Goal: Task Accomplishment & Management: Manage account settings

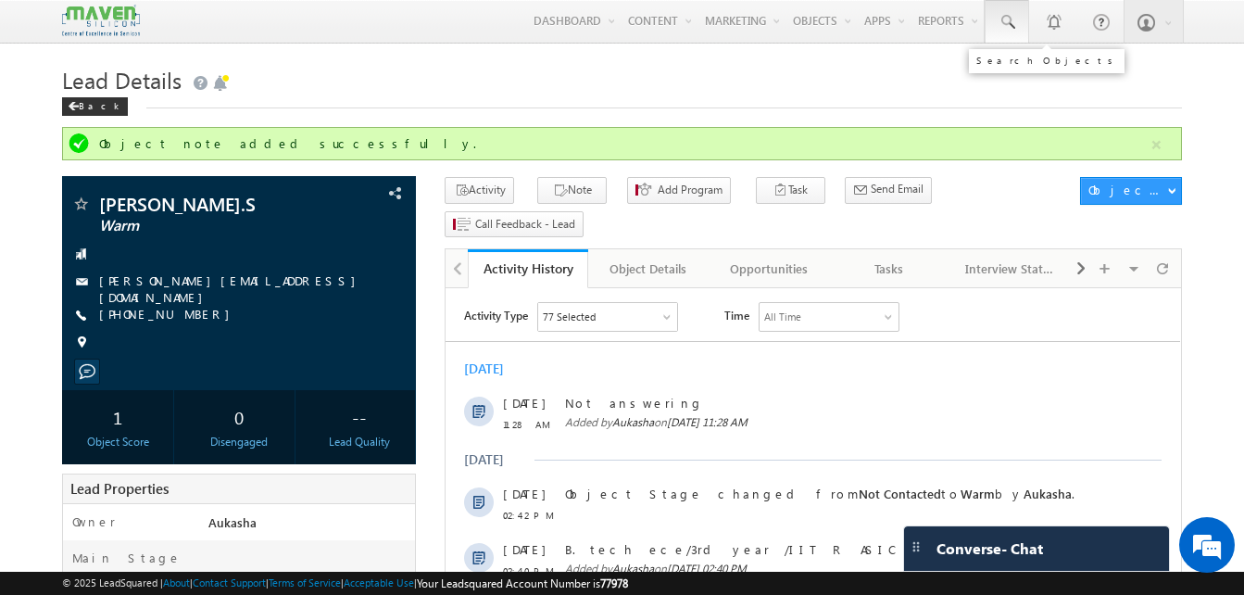
click at [1011, 28] on span at bounding box center [1007, 22] width 19 height 19
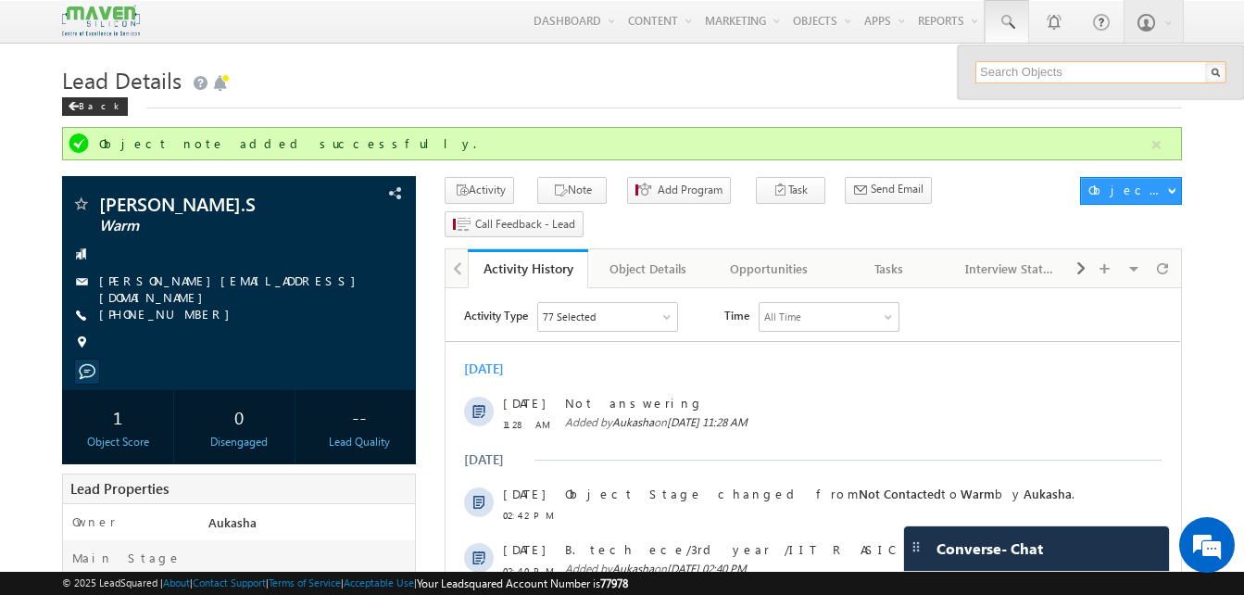
click at [1037, 73] on input "text" at bounding box center [1100, 72] width 251 height 22
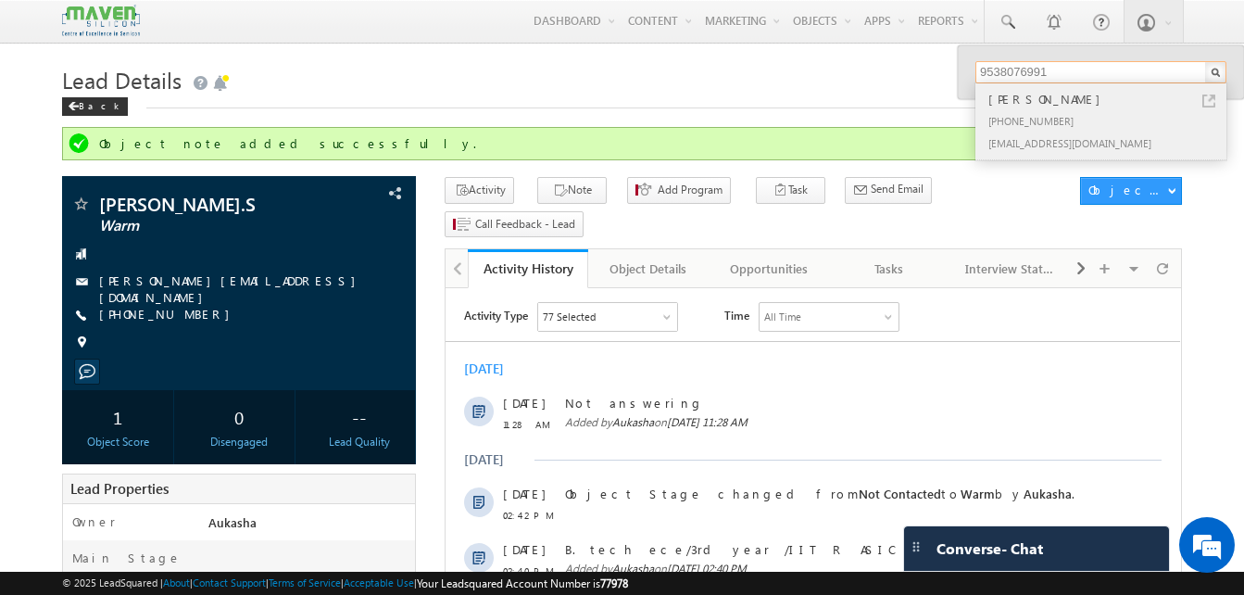
type input "9538076991"
click at [1209, 103] on link at bounding box center [1208, 100] width 13 height 13
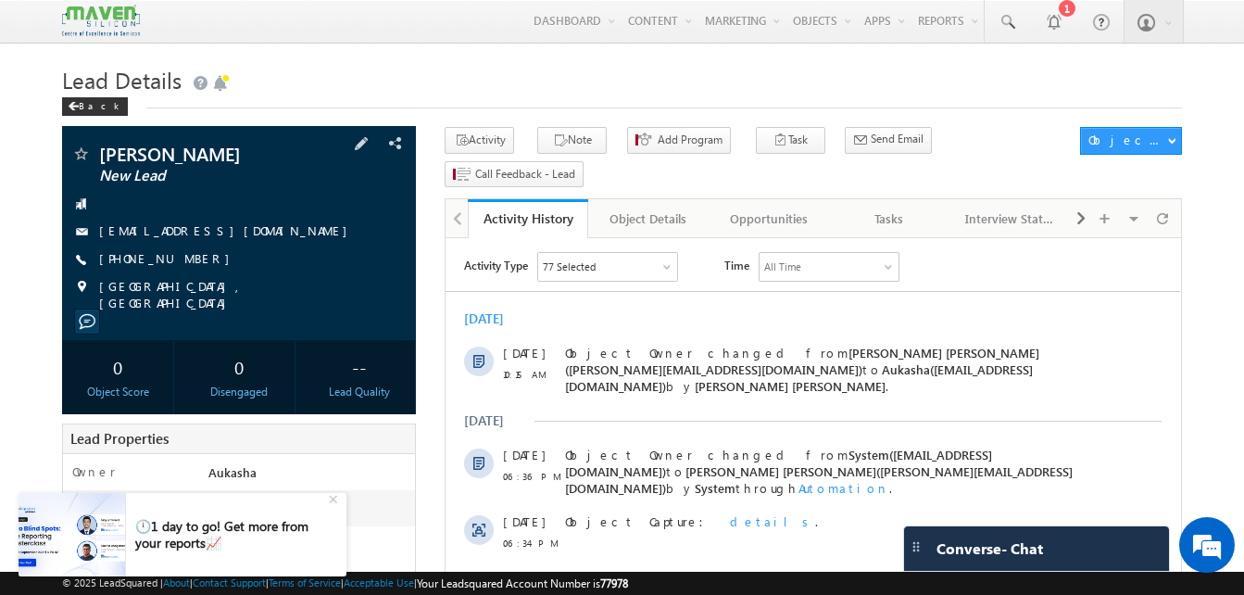
click at [189, 262] on div "[PHONE_NUMBER]" at bounding box center [238, 259] width 335 height 19
copy div "[PHONE_NUMBER]"
drag, startPoint x: 217, startPoint y: 155, endPoint x: 94, endPoint y: 157, distance: 122.3
click at [94, 157] on div "Samuel Holla New Lead" at bounding box center [238, 153] width 335 height 19
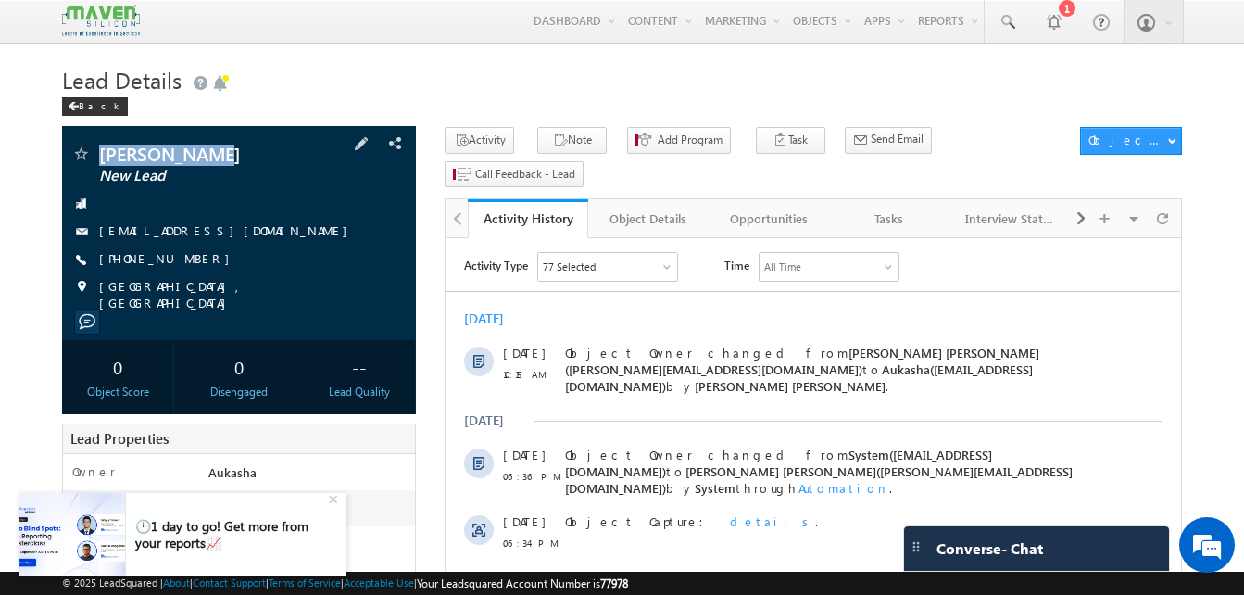
copy div "Samuel Holla"
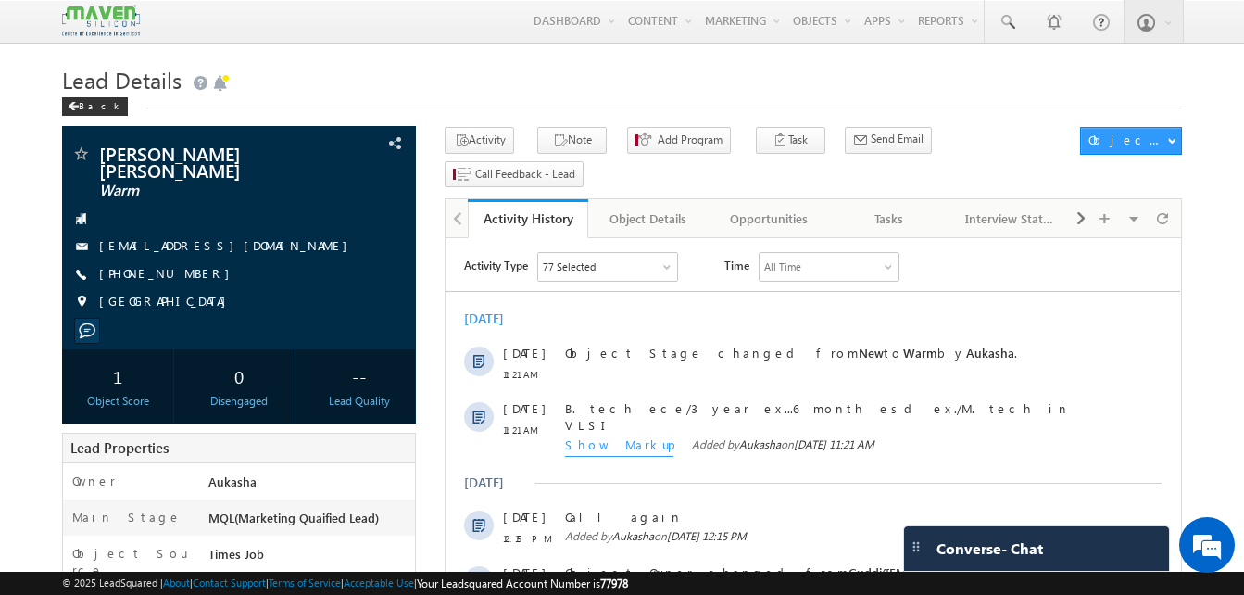
click at [691, 93] on h1 "Lead Details" at bounding box center [622, 78] width 1120 height 36
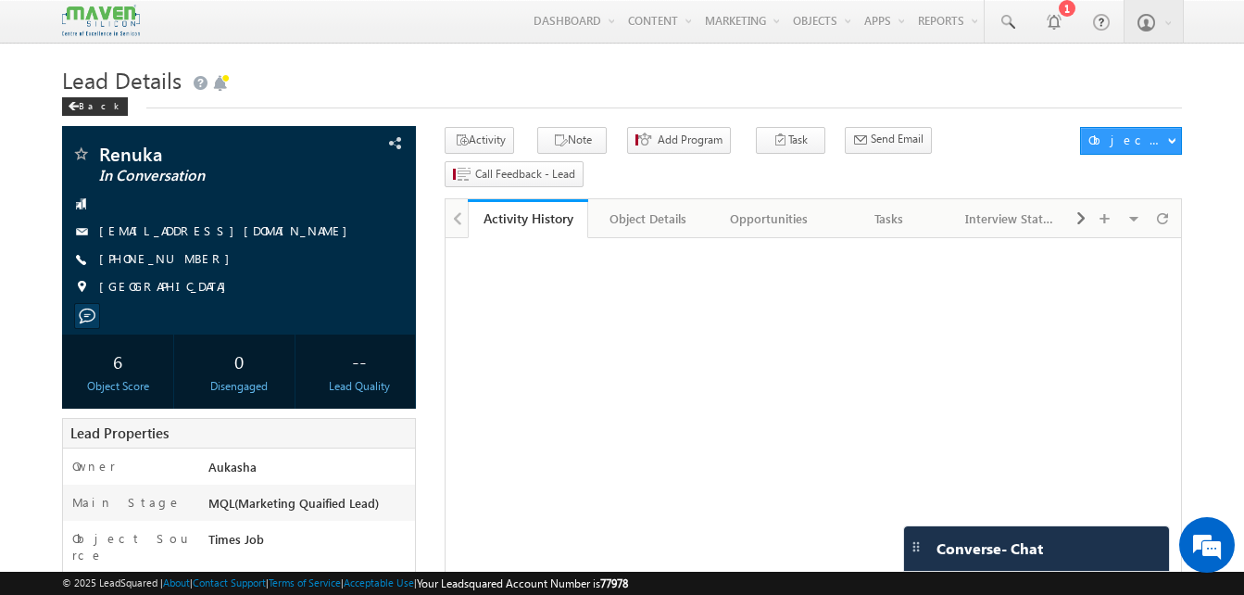
drag, startPoint x: 0, startPoint y: 0, endPoint x: 26, endPoint y: 160, distance: 162.3
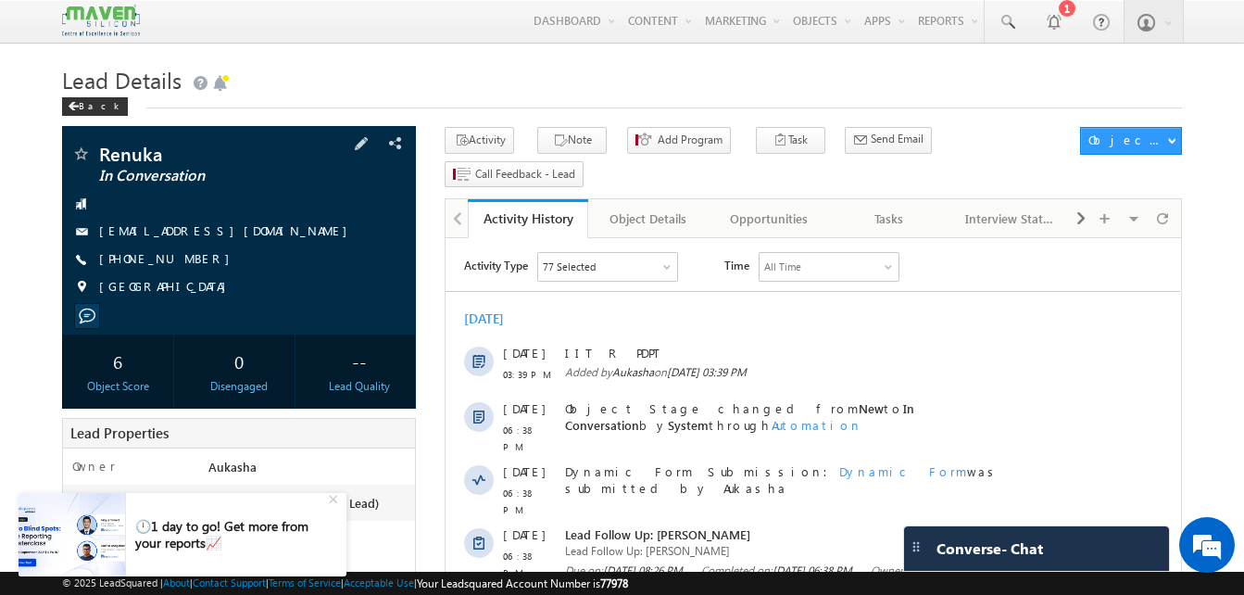
drag, startPoint x: 200, startPoint y: 266, endPoint x: 189, endPoint y: 260, distance: 12.4
click at [189, 260] on div "+91-9381201150" at bounding box center [238, 259] width 335 height 19
copy div "+91-9381201150"
click at [1030, 34] on link "1" at bounding box center [1053, 21] width 46 height 43
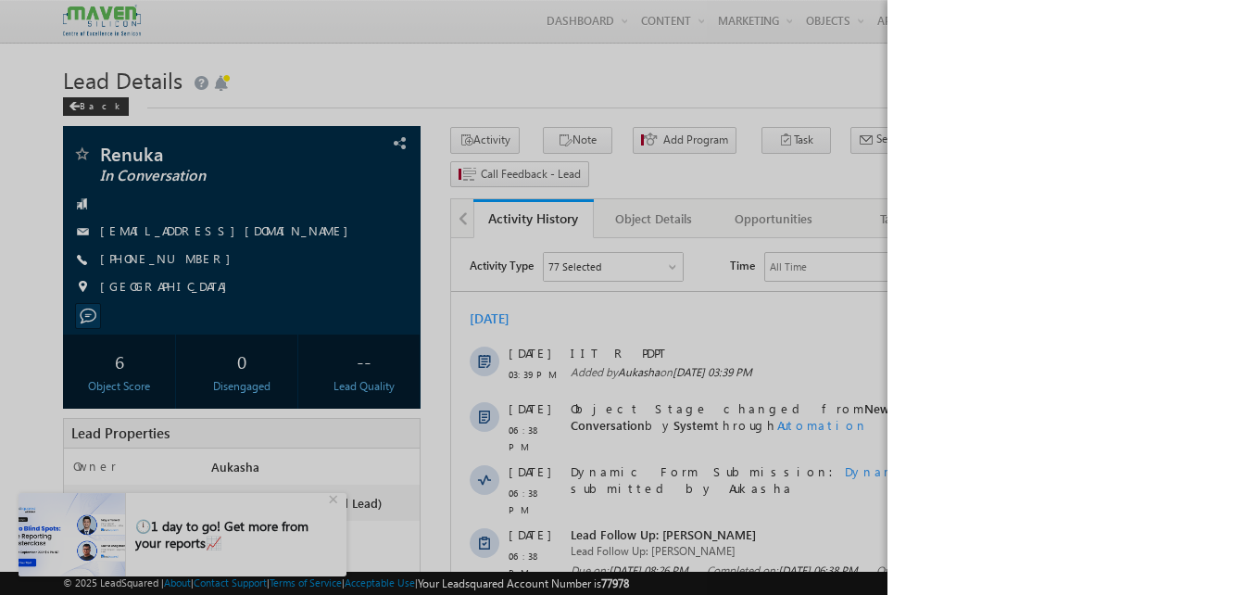
click at [836, 68] on div at bounding box center [629, 297] width 1258 height 595
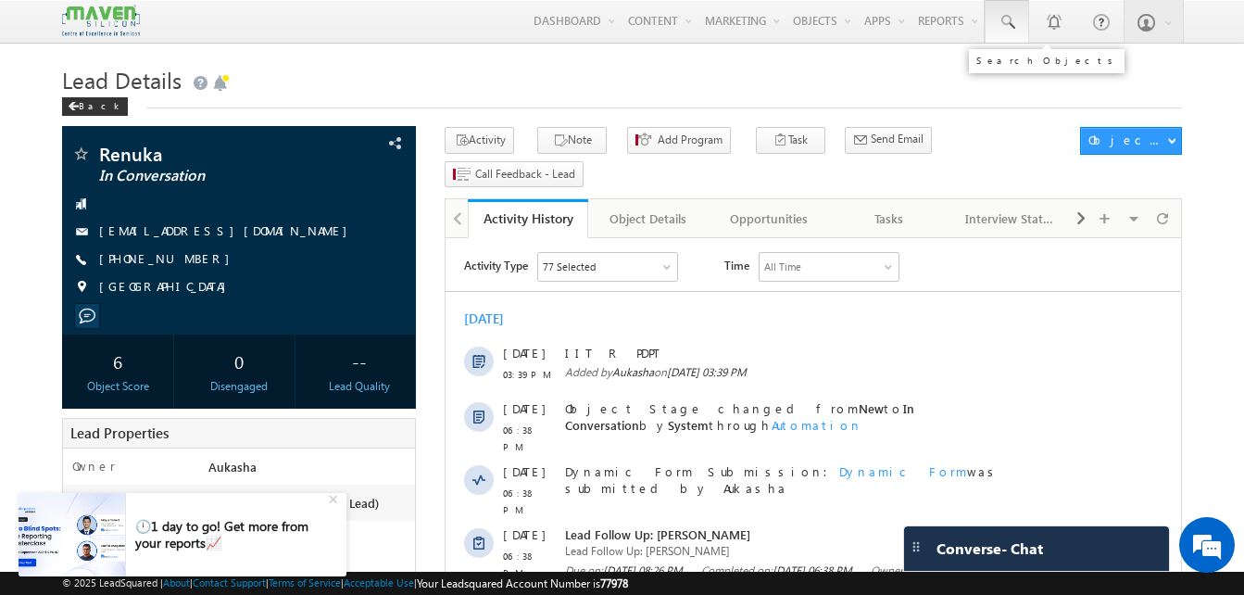
click at [1006, 24] on span at bounding box center [1007, 22] width 19 height 19
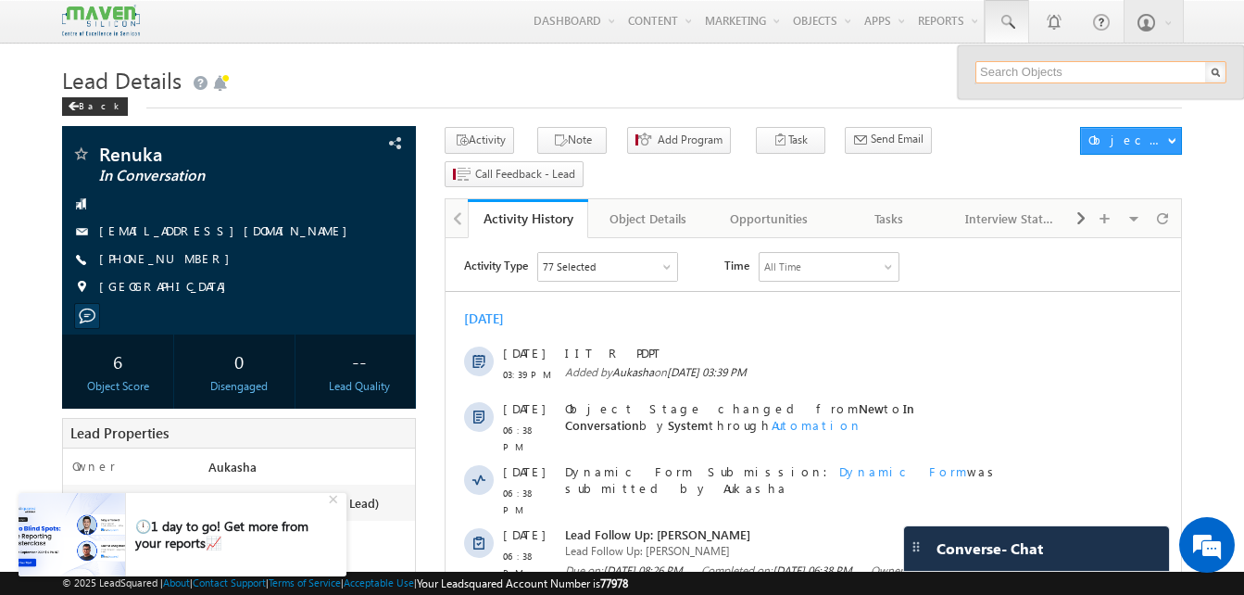
click at [1014, 75] on input "text" at bounding box center [1100, 72] width 251 height 22
paste input "9493881381"
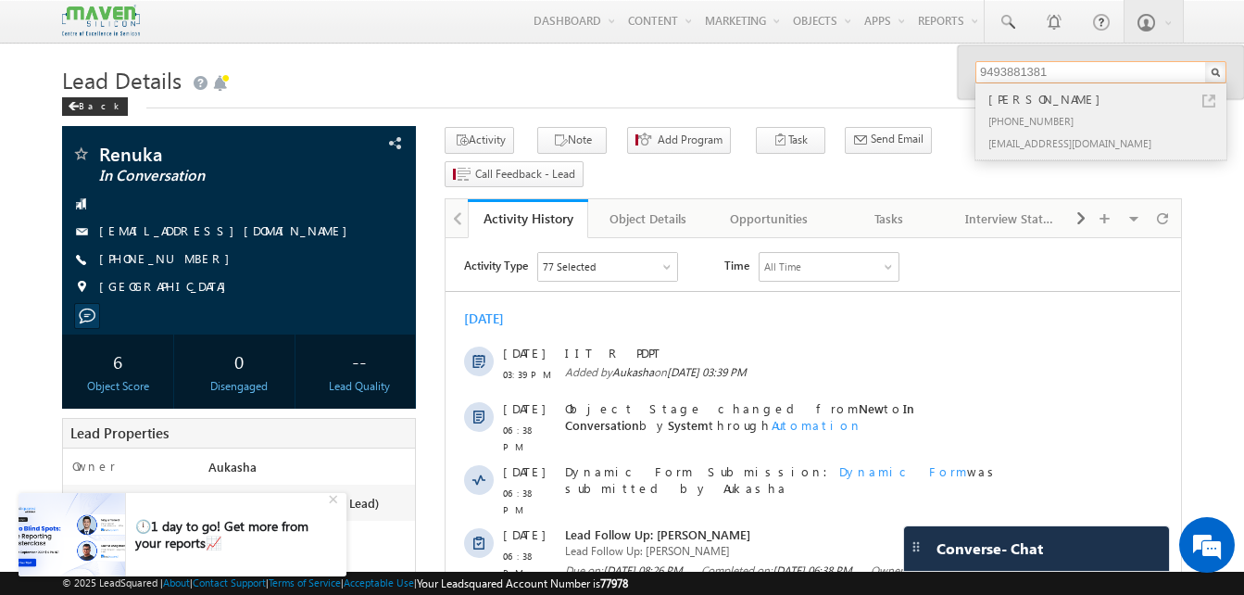
type input "9493881381"
click at [1208, 107] on div "Rohith" at bounding box center [1109, 99] width 248 height 20
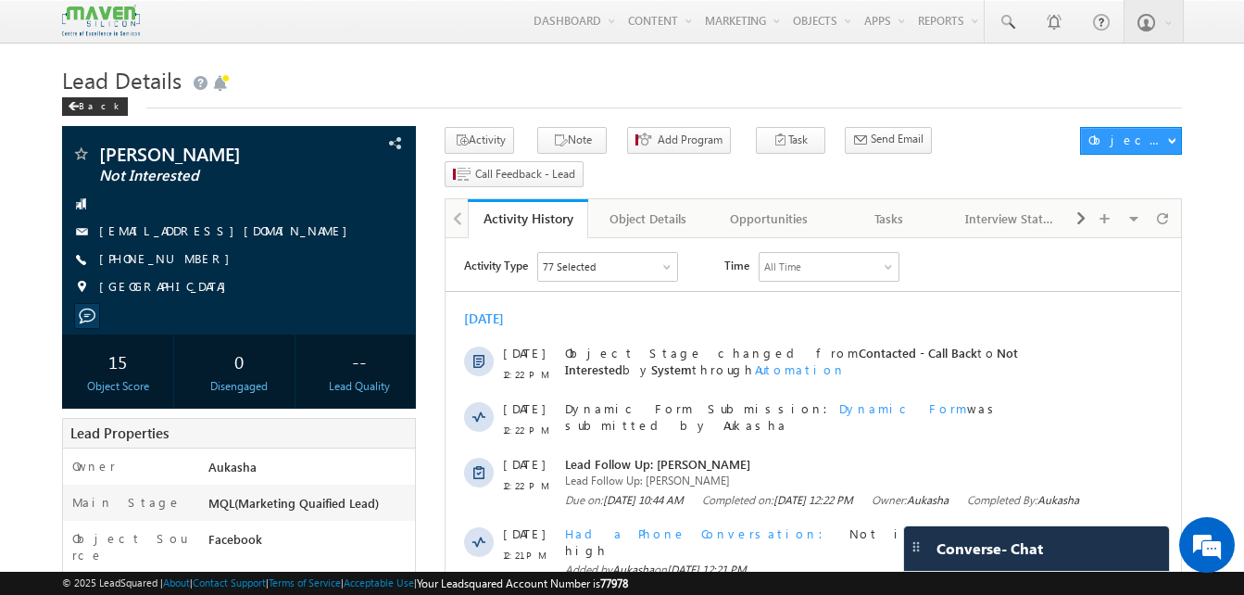
click at [424, 30] on div "Menu Aukasha lsq5@ maven -sili con.c om crmma ven" at bounding box center [622, 22] width 1120 height 44
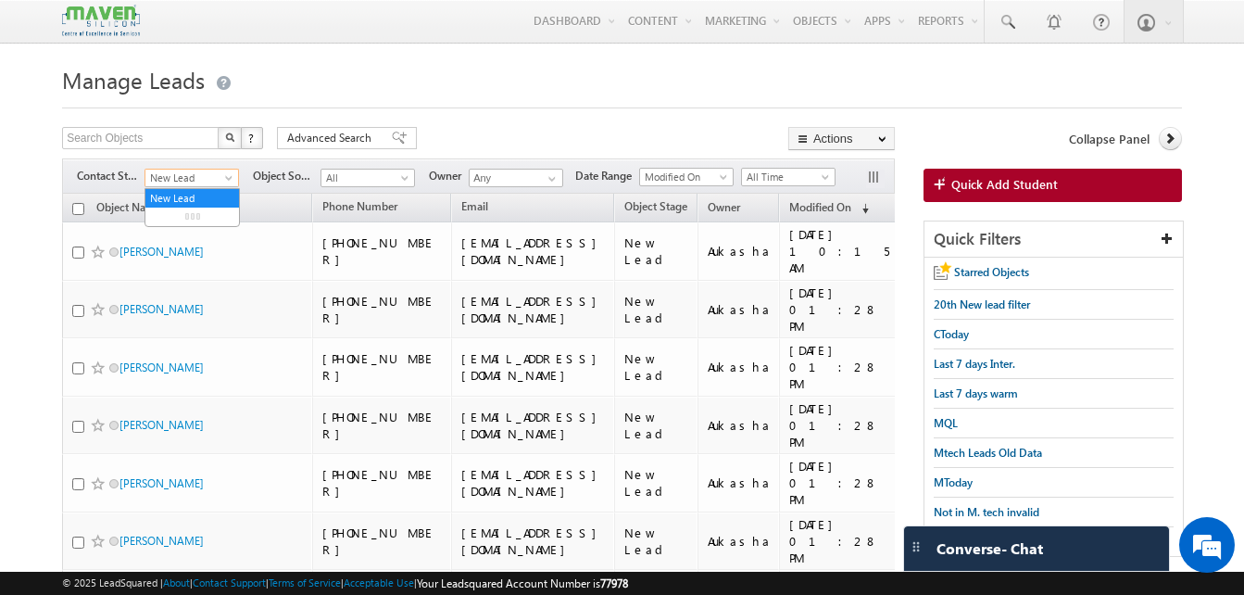
click at [232, 183] on span at bounding box center [230, 181] width 15 height 15
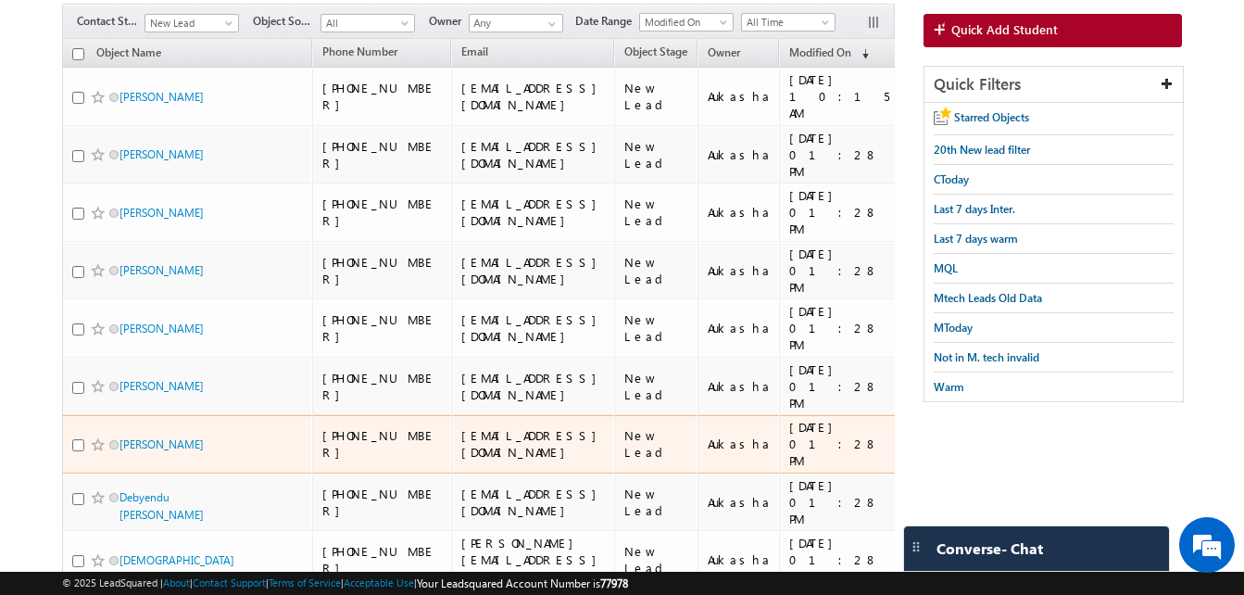
scroll to position [154, 0]
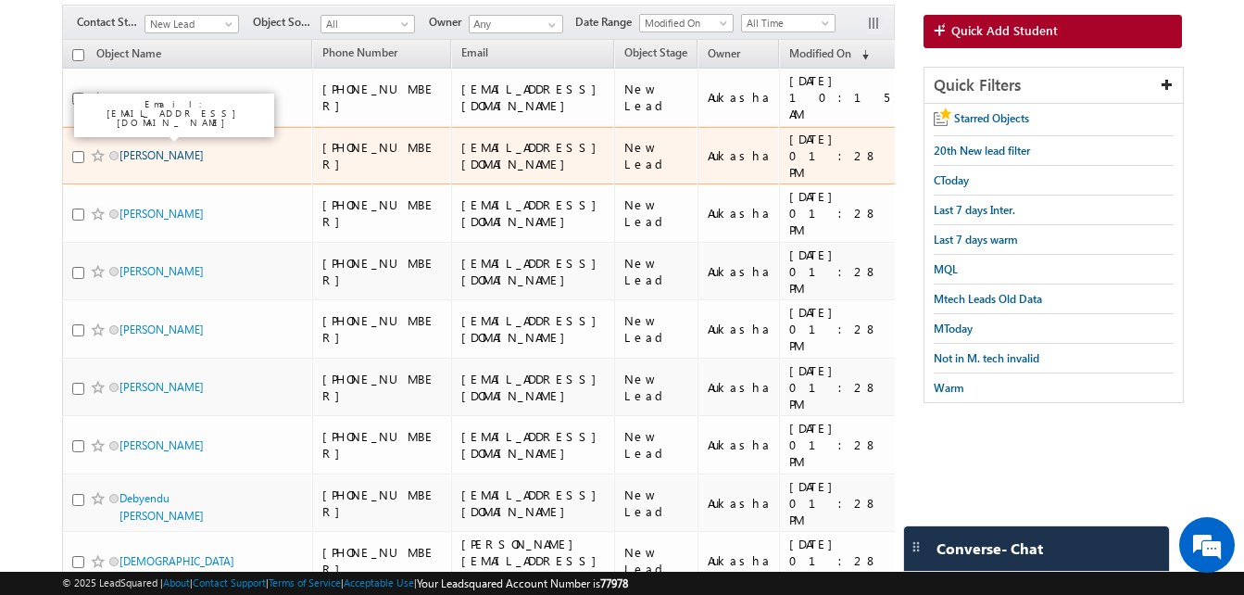
click at [177, 148] on link "Satish Verma" at bounding box center [161, 155] width 84 height 14
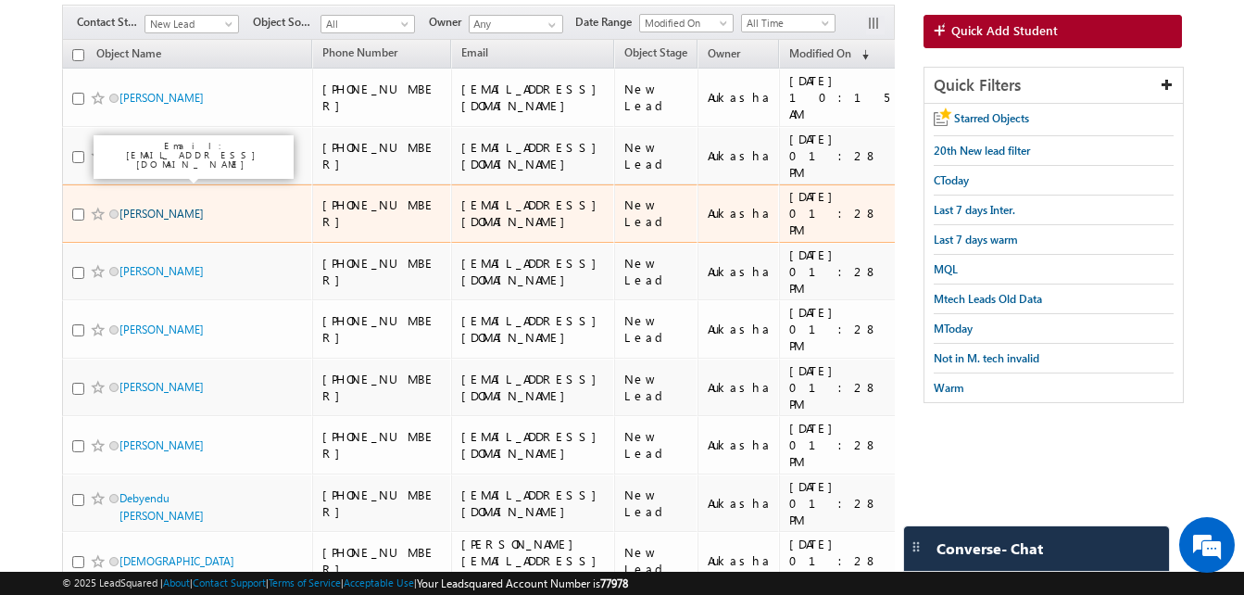
click at [172, 207] on link "Amir Abdurahim" at bounding box center [161, 214] width 84 height 14
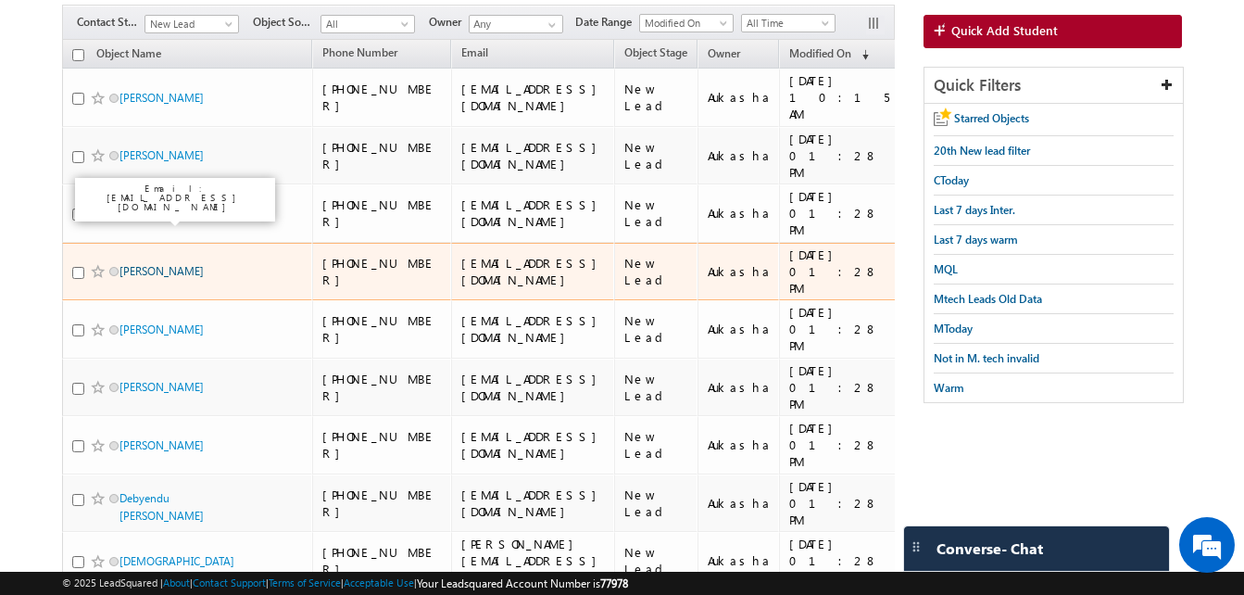
click at [157, 264] on link "Nandu Vijayan" at bounding box center [161, 271] width 84 height 14
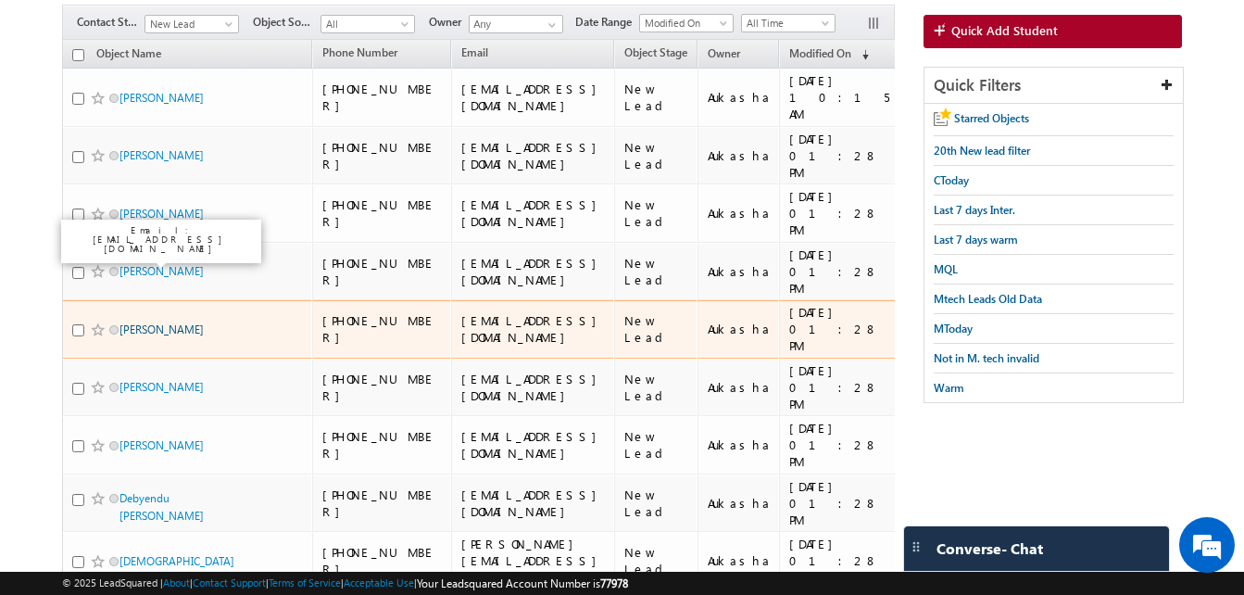
click at [148, 322] on link "Aparajita" at bounding box center [161, 329] width 84 height 14
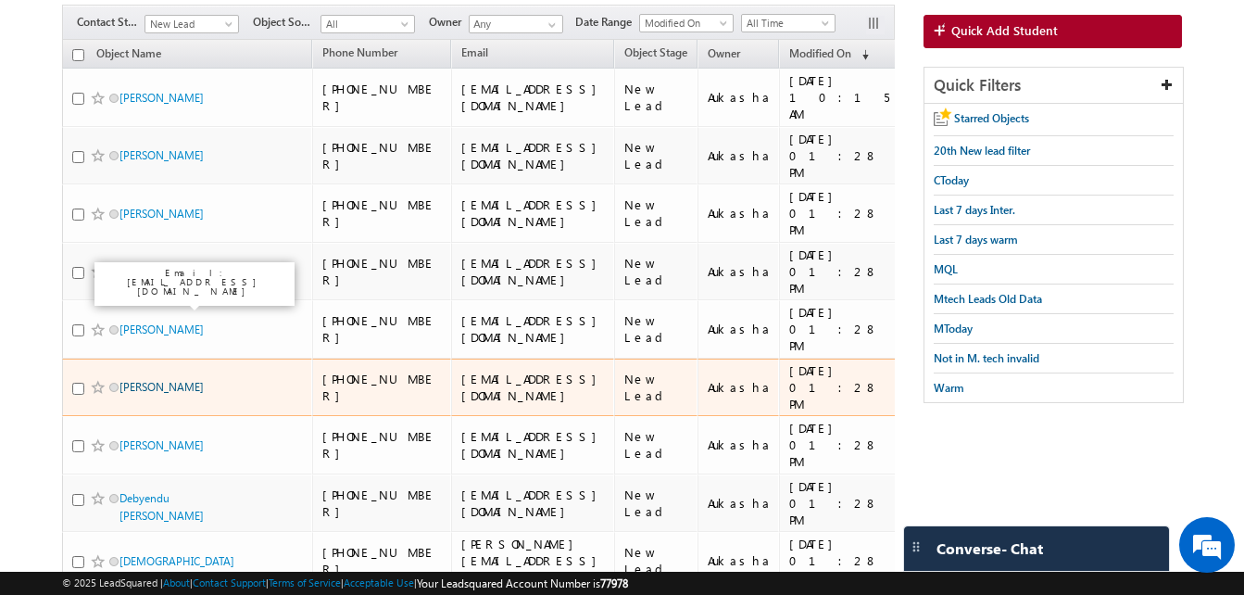
click at [163, 380] on link "Mohammad Yunus R" at bounding box center [161, 387] width 84 height 14
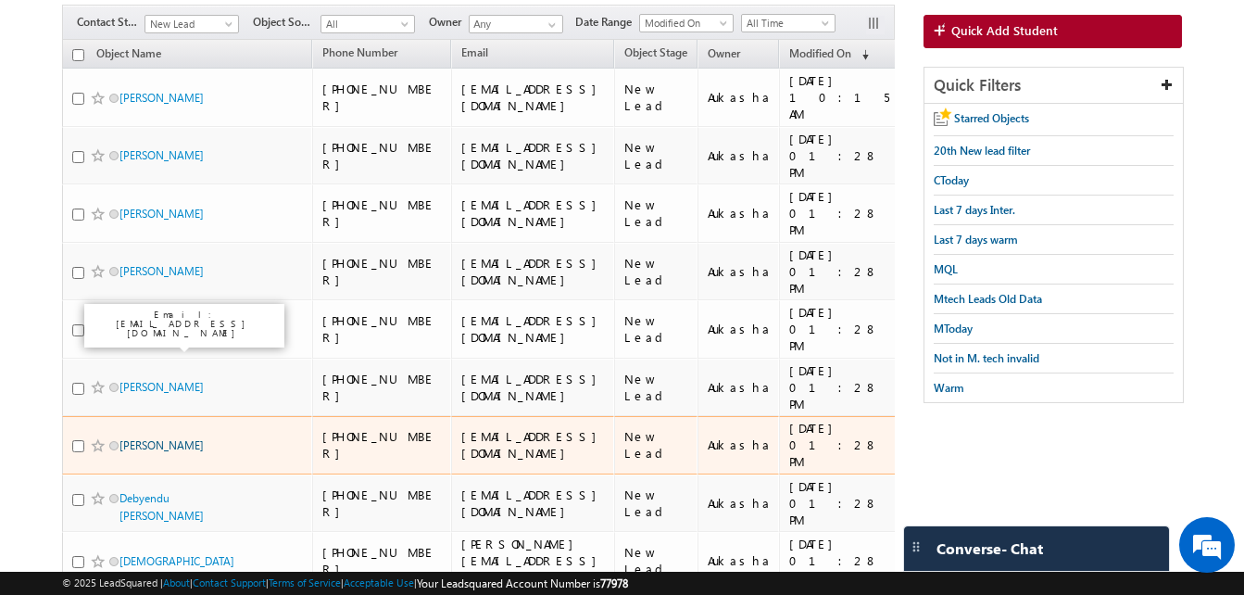
click at [160, 438] on link "THANNEERU SRINIVASULU" at bounding box center [161, 445] width 84 height 14
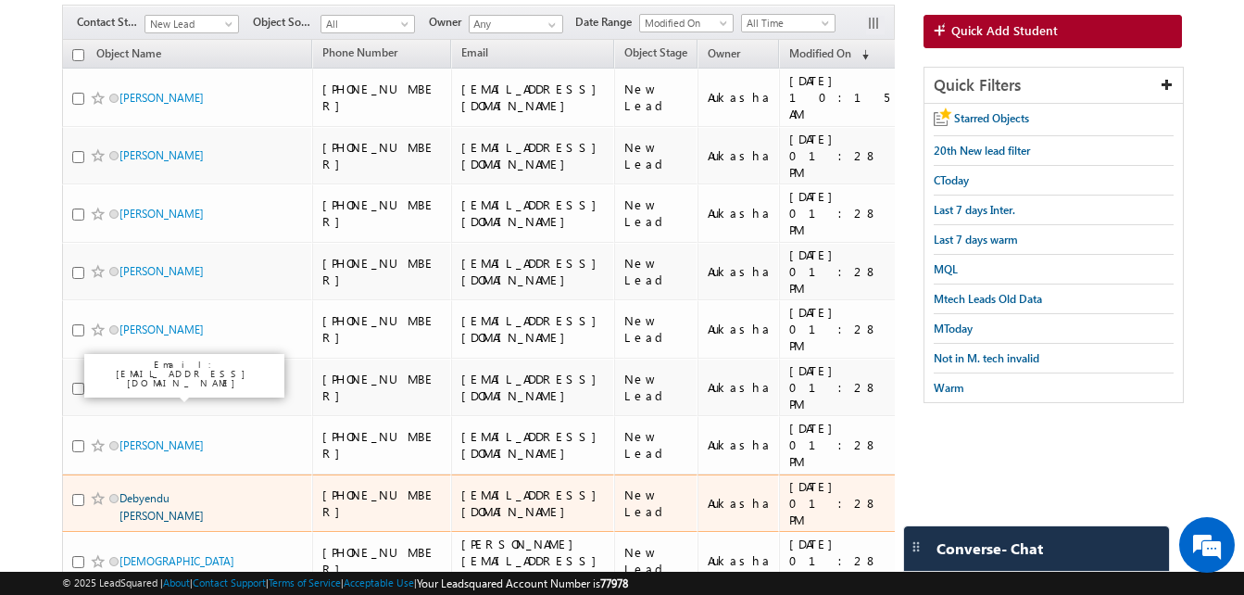
click at [177, 491] on link "Debyendu Jana" at bounding box center [161, 506] width 84 height 31
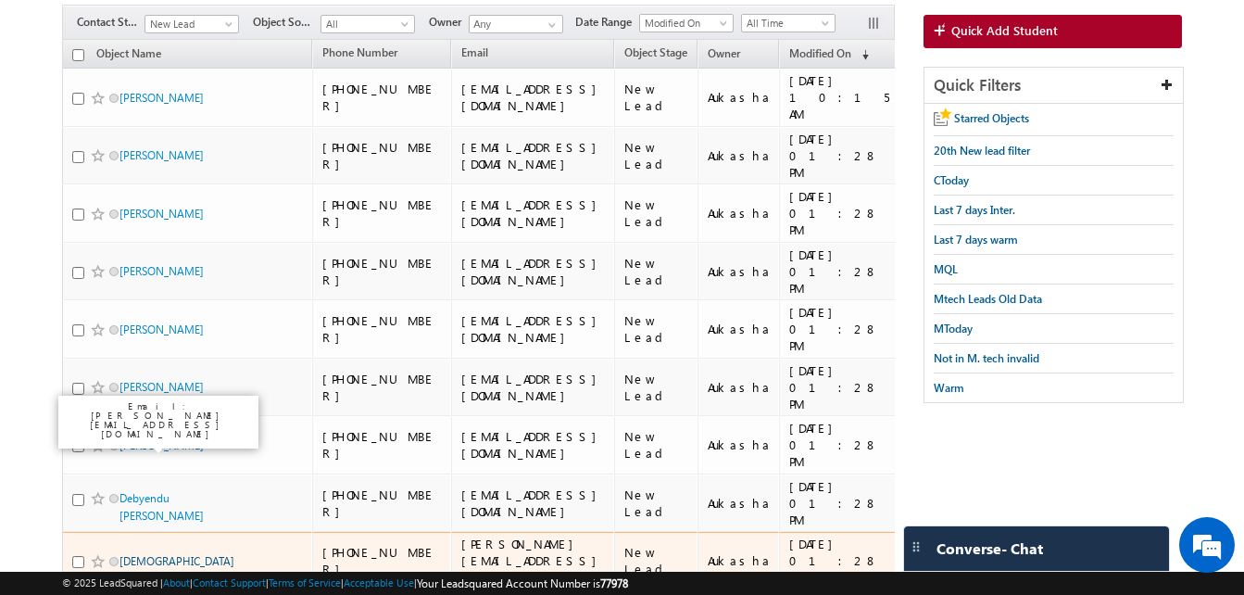
click at [143, 554] on link "Ishfaq" at bounding box center [176, 561] width 115 height 14
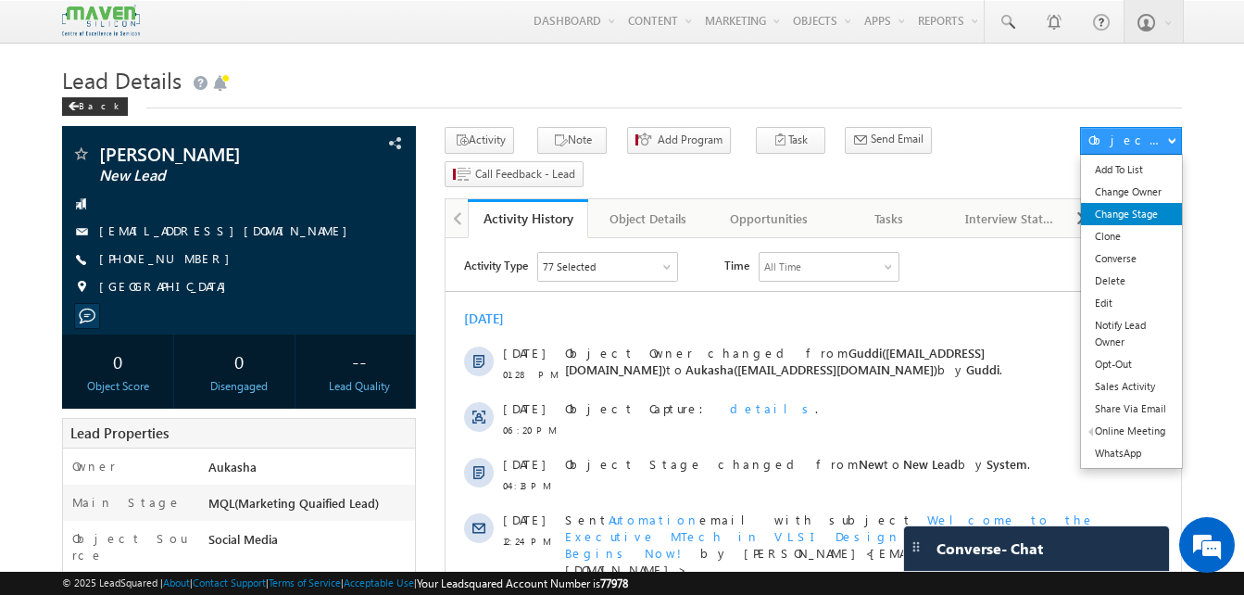
click at [1126, 225] on link "Change Stage" at bounding box center [1131, 214] width 101 height 22
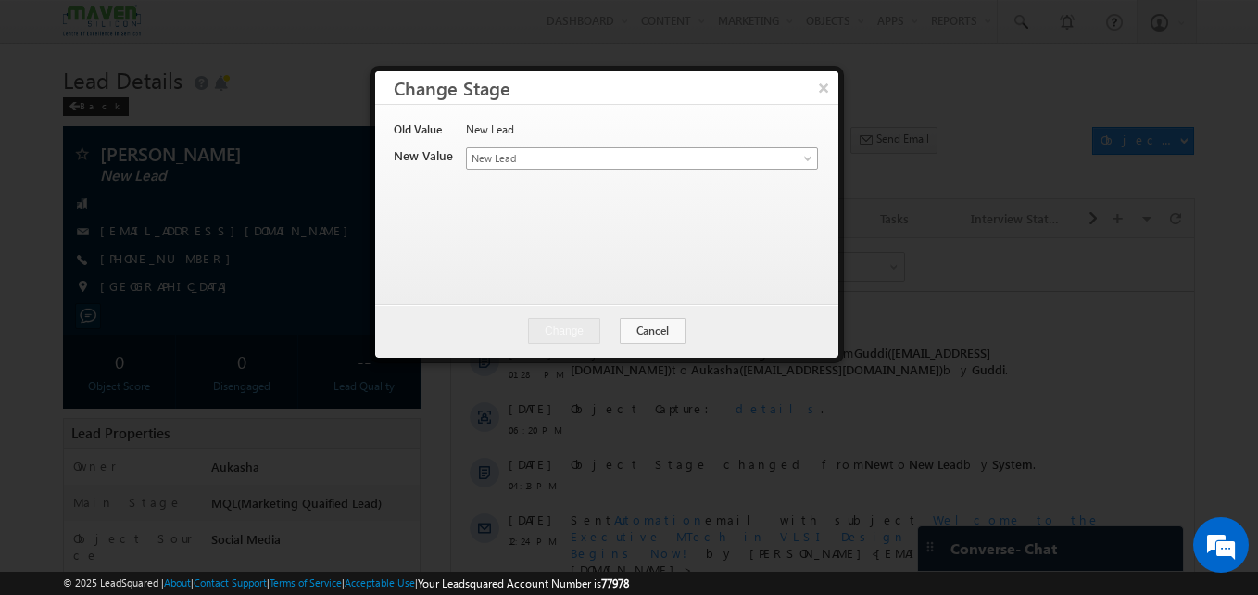
click at [664, 148] on link "New Lead" at bounding box center [642, 158] width 352 height 22
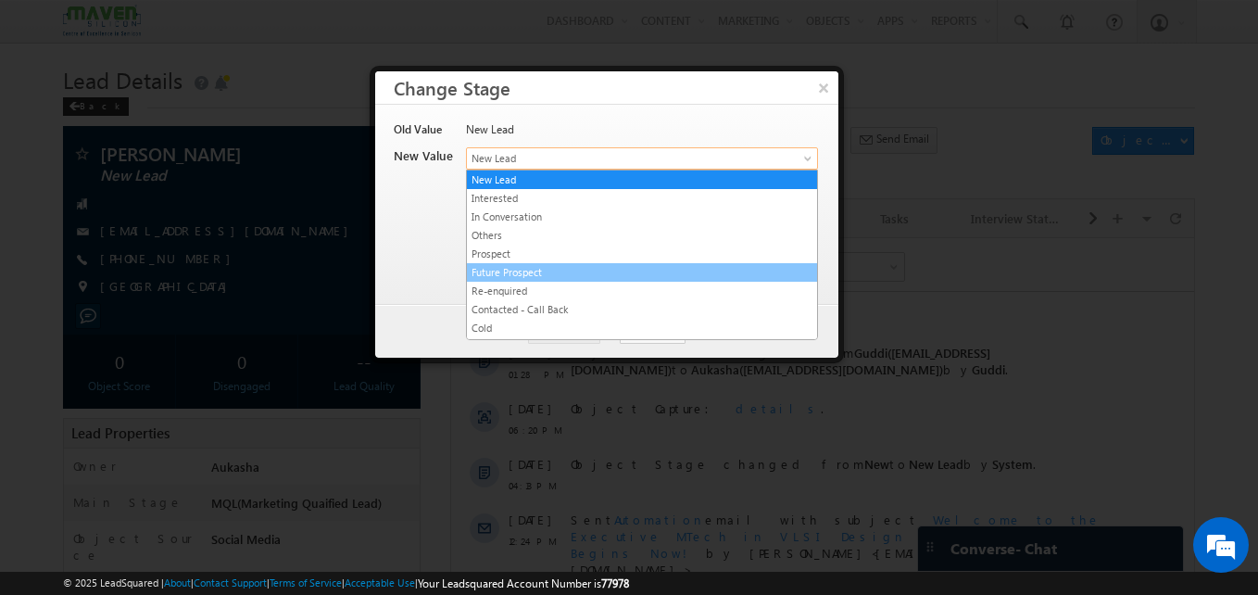
scroll to position [350, 0]
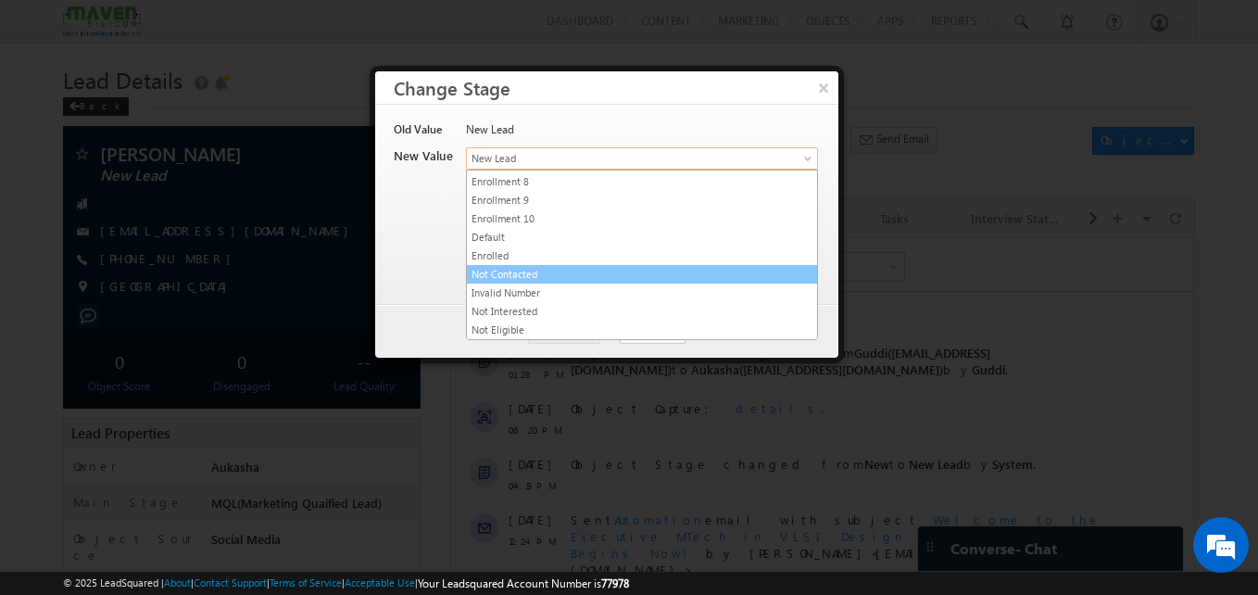
click at [541, 281] on link "Not Contacted" at bounding box center [642, 274] width 350 height 17
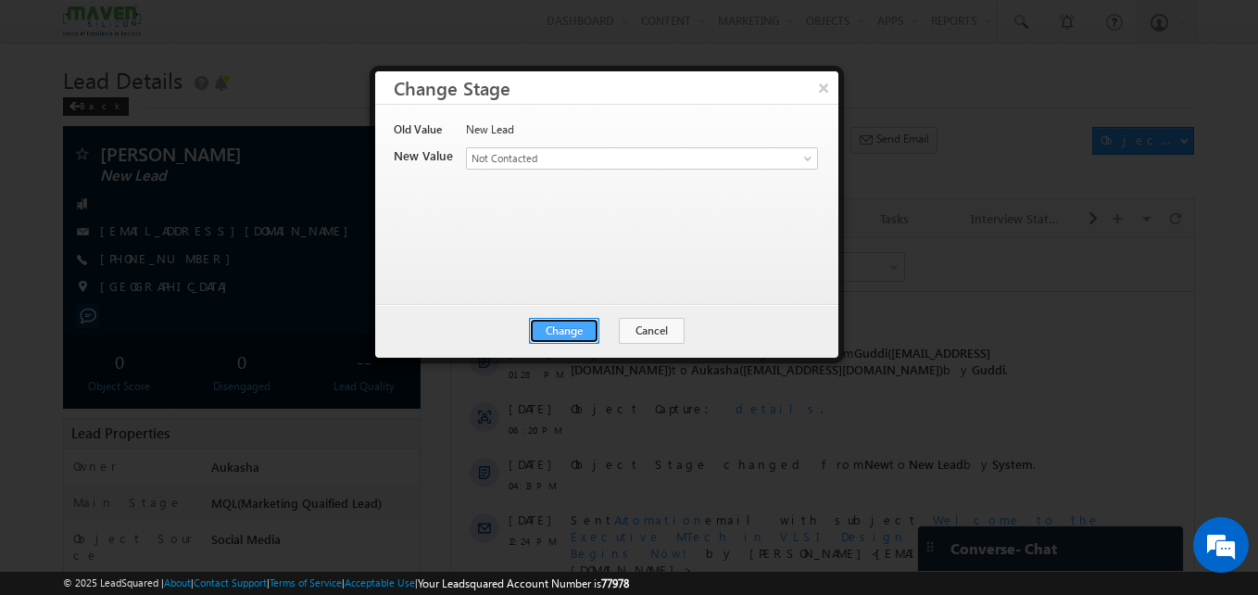
click at [584, 322] on button "Change" at bounding box center [564, 331] width 70 height 26
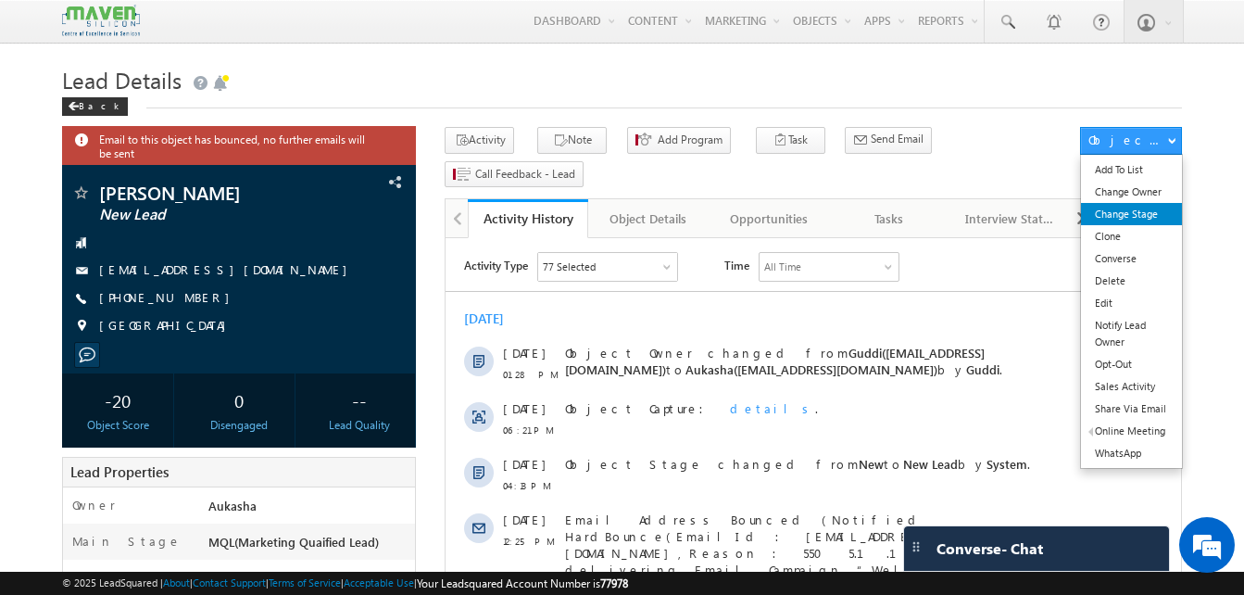
click at [1143, 207] on link "Change Stage" at bounding box center [1131, 214] width 101 height 22
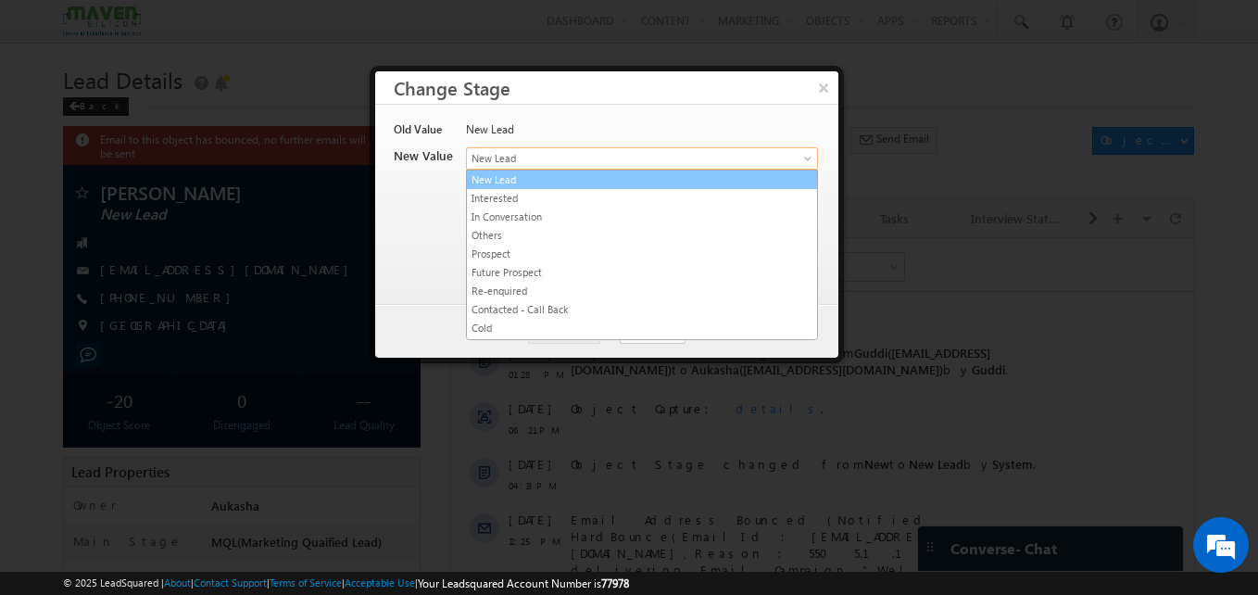
drag, startPoint x: 551, startPoint y: 161, endPoint x: 646, endPoint y: 259, distance: 136.9
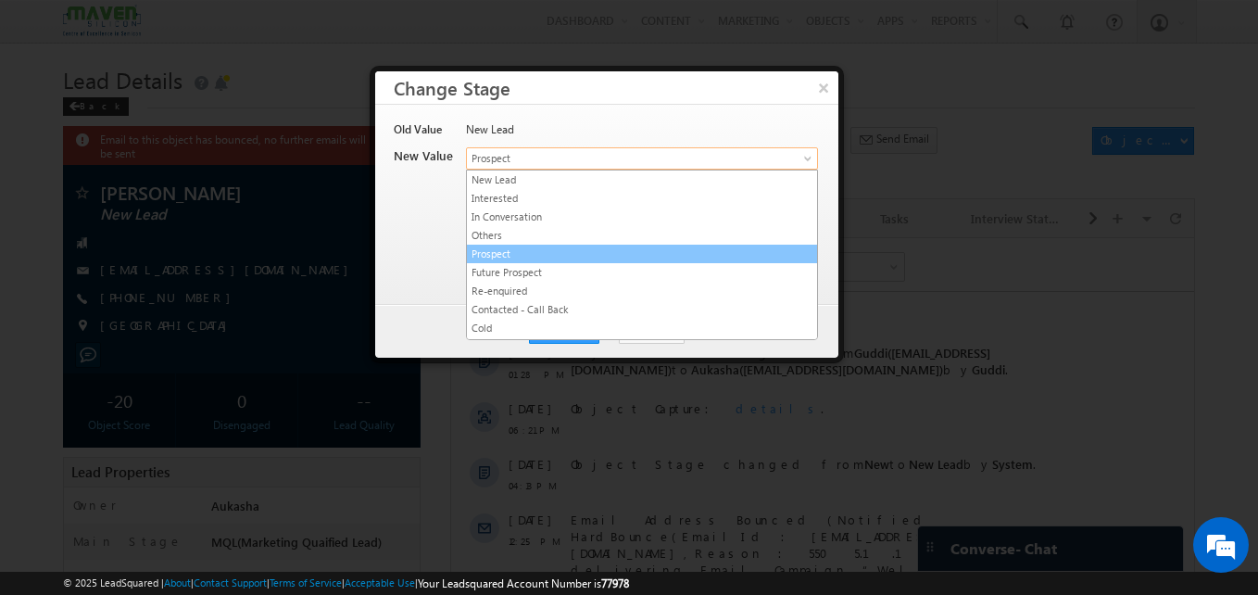
drag, startPoint x: 604, startPoint y: 158, endPoint x: 553, endPoint y: 252, distance: 106.5
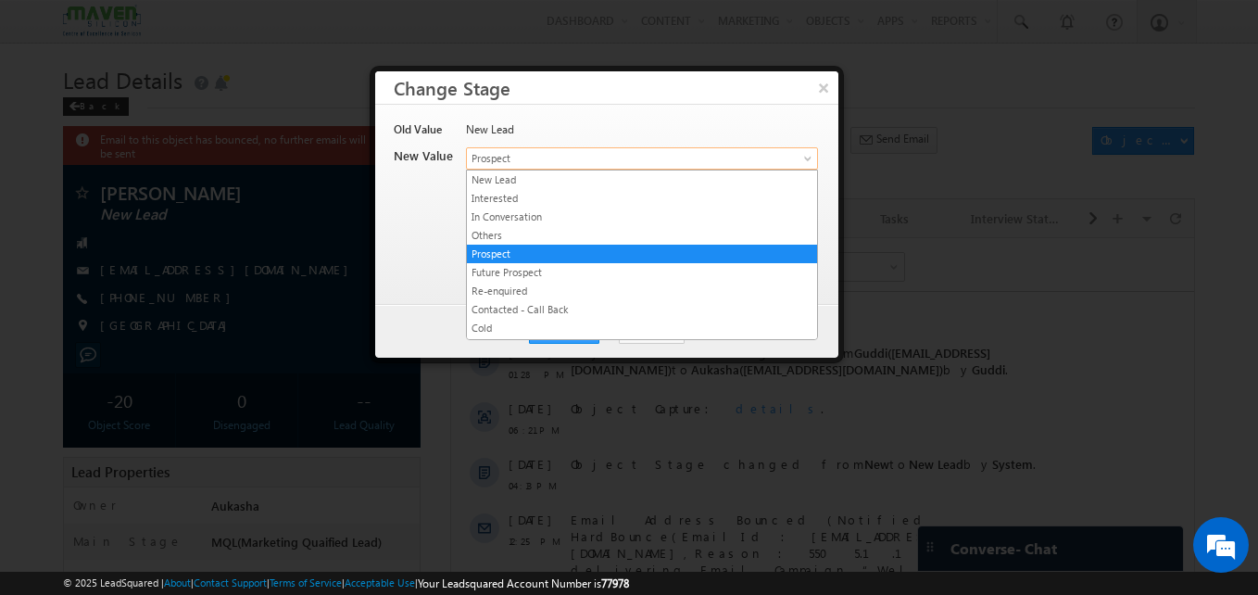
click at [572, 160] on span "Prospect" at bounding box center [611, 158] width 289 height 17
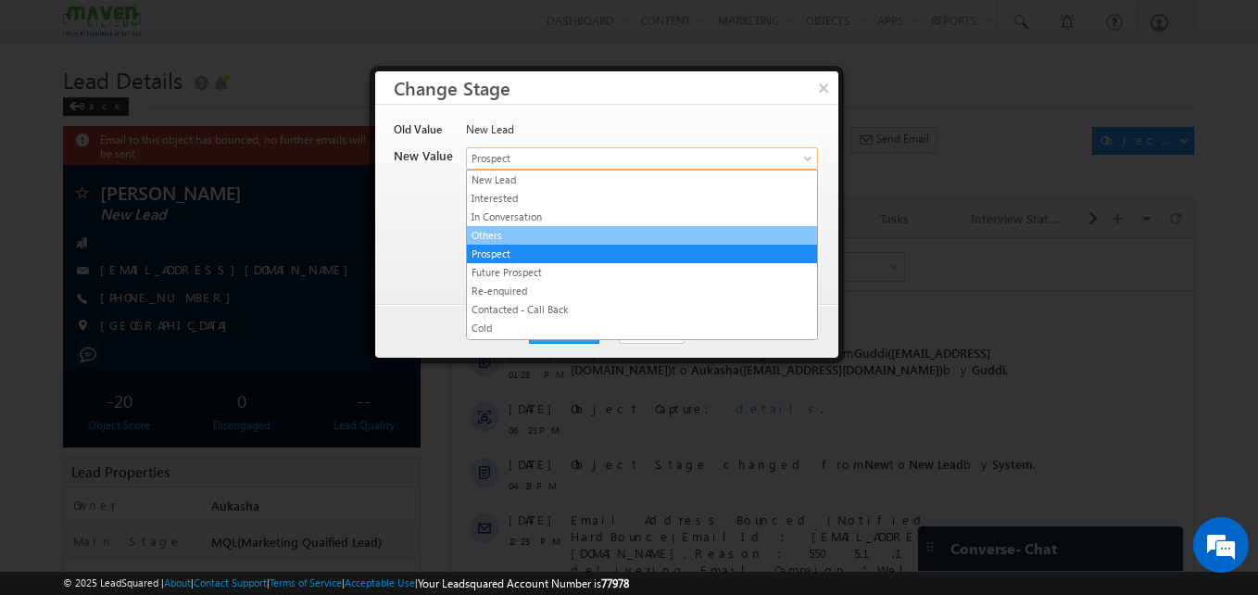
scroll to position [350, 0]
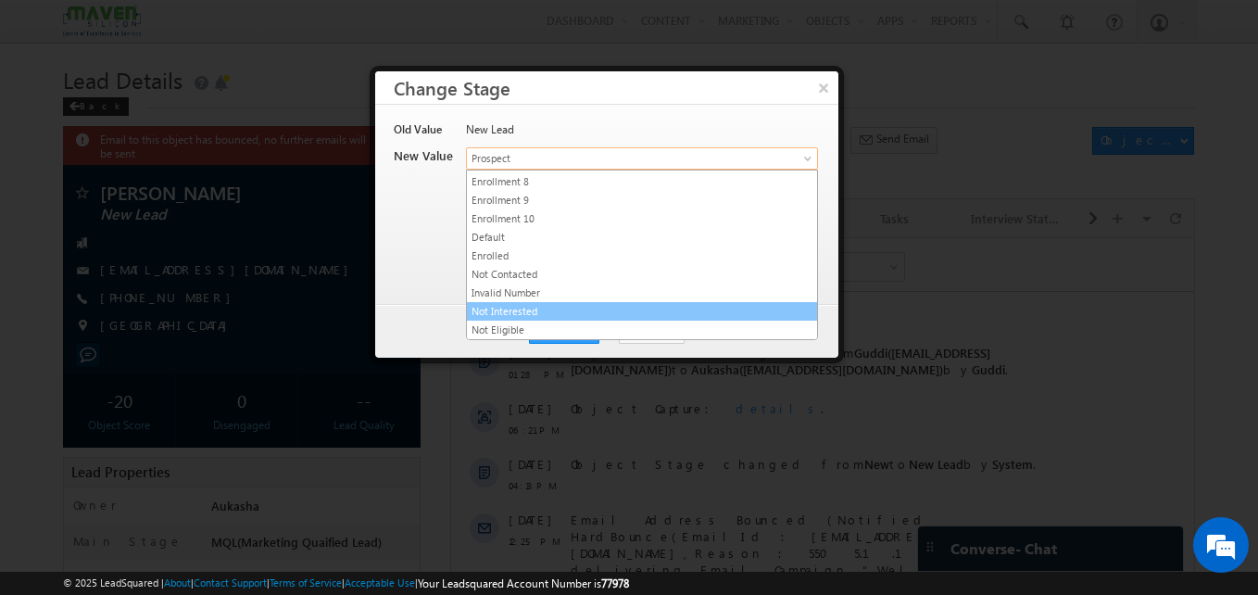
drag, startPoint x: 503, startPoint y: 292, endPoint x: 558, endPoint y: 299, distance: 56.1
click at [558, 299] on link "Invalid Number" at bounding box center [642, 292] width 350 height 17
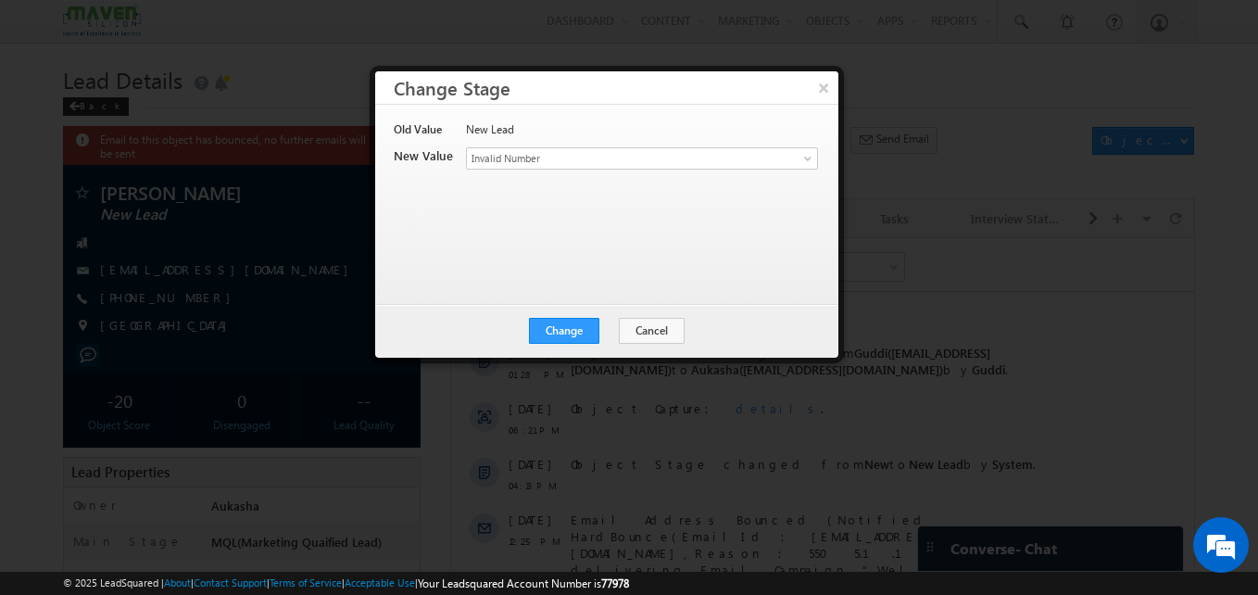
click at [558, 299] on div "Old Value New Lead New Value Contact Stage * New Lead Interested In Conversatio…" at bounding box center [606, 204] width 463 height 199
click at [565, 327] on button "Change" at bounding box center [564, 331] width 70 height 26
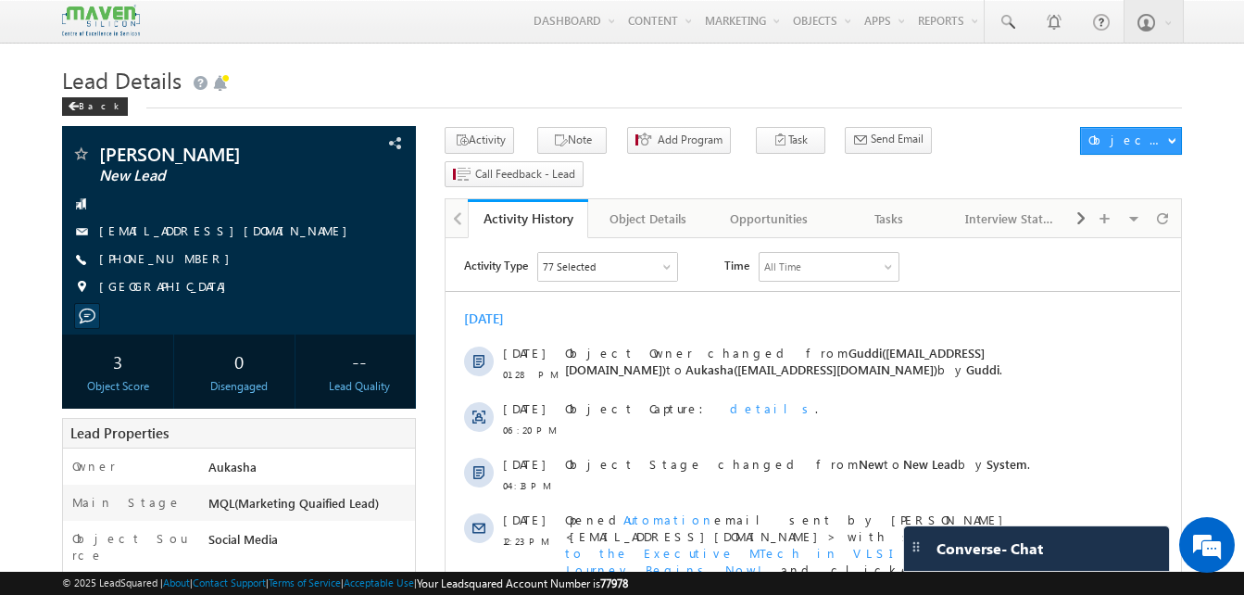
click at [432, 82] on h1 "Lead Details" at bounding box center [622, 78] width 1120 height 36
click at [190, 261] on div "[PHONE_NUMBER]" at bounding box center [238, 259] width 335 height 19
copy div "[PHONE_NUMBER]"
drag, startPoint x: 185, startPoint y: 148, endPoint x: 100, endPoint y: 153, distance: 85.3
click at [100, 153] on span "[PERSON_NAME]" at bounding box center [208, 153] width 218 height 19
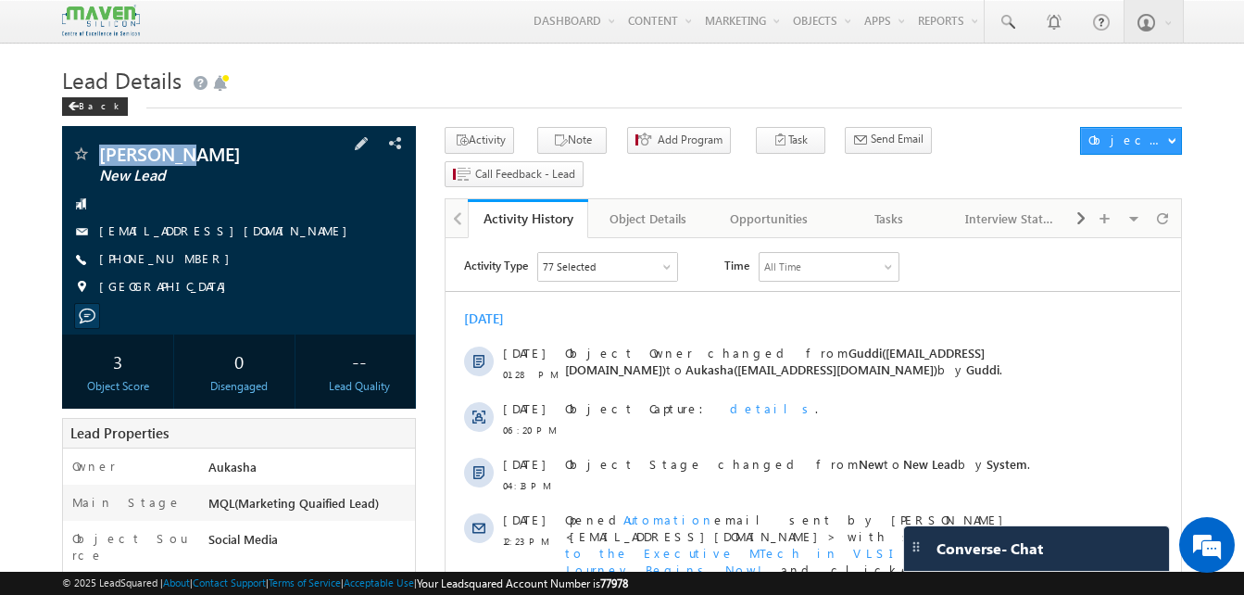
copy span "[PERSON_NAME]"
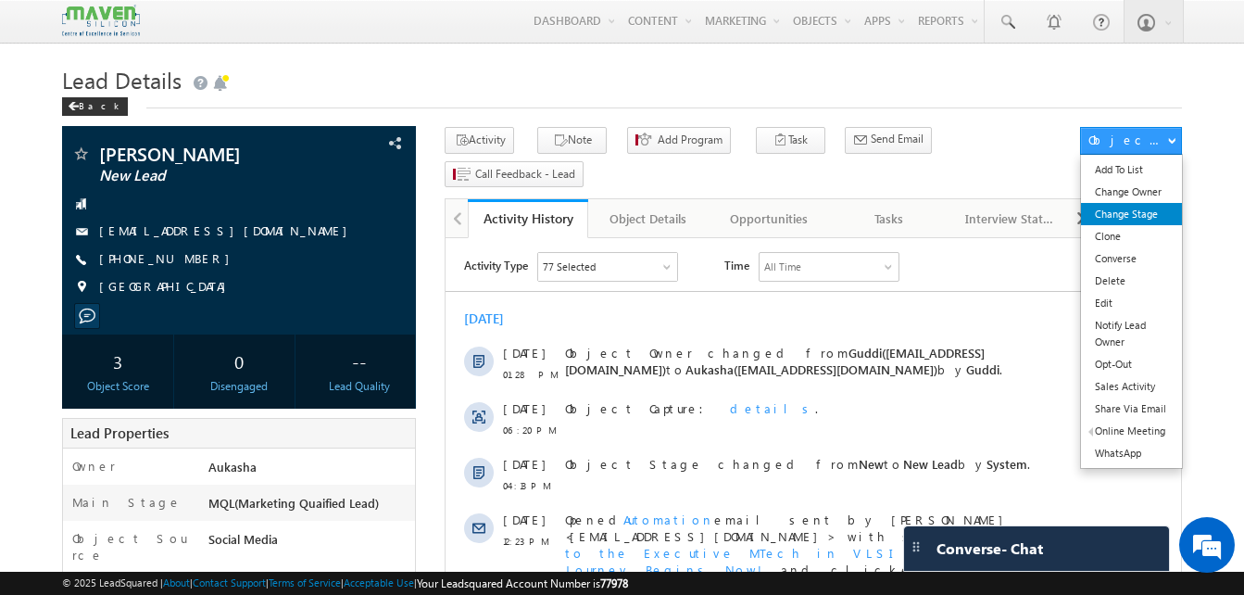
click at [1127, 212] on link "Change Stage" at bounding box center [1131, 214] width 101 height 22
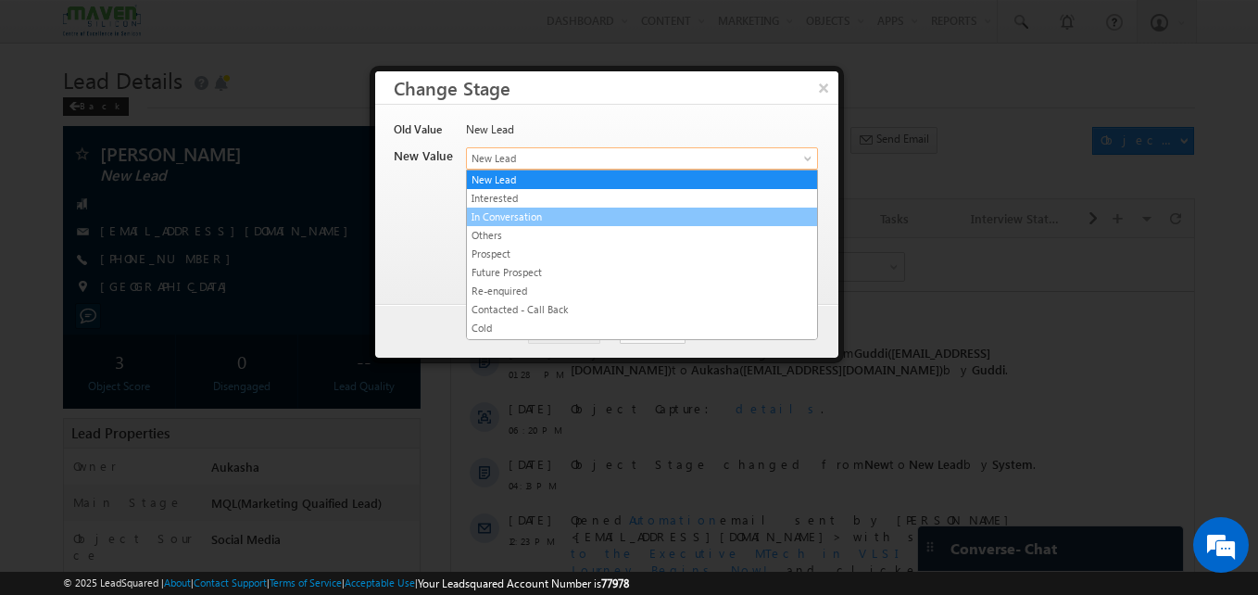
drag, startPoint x: 612, startPoint y: 165, endPoint x: 664, endPoint y: 225, distance: 79.5
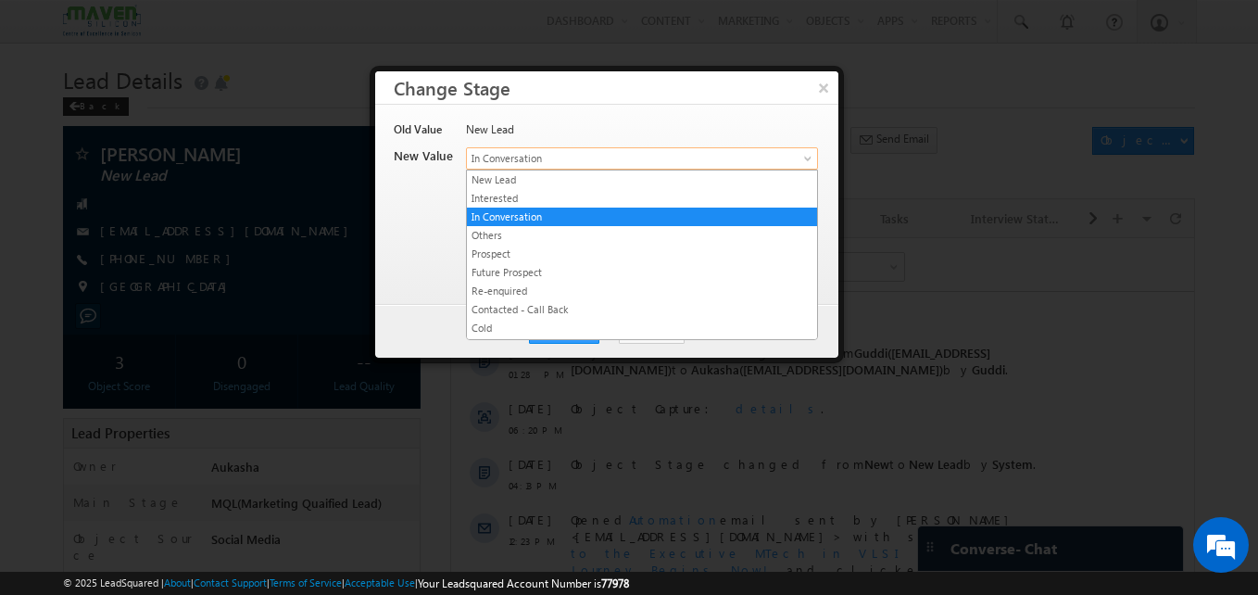
drag, startPoint x: 607, startPoint y: 158, endPoint x: 612, endPoint y: 233, distance: 75.2
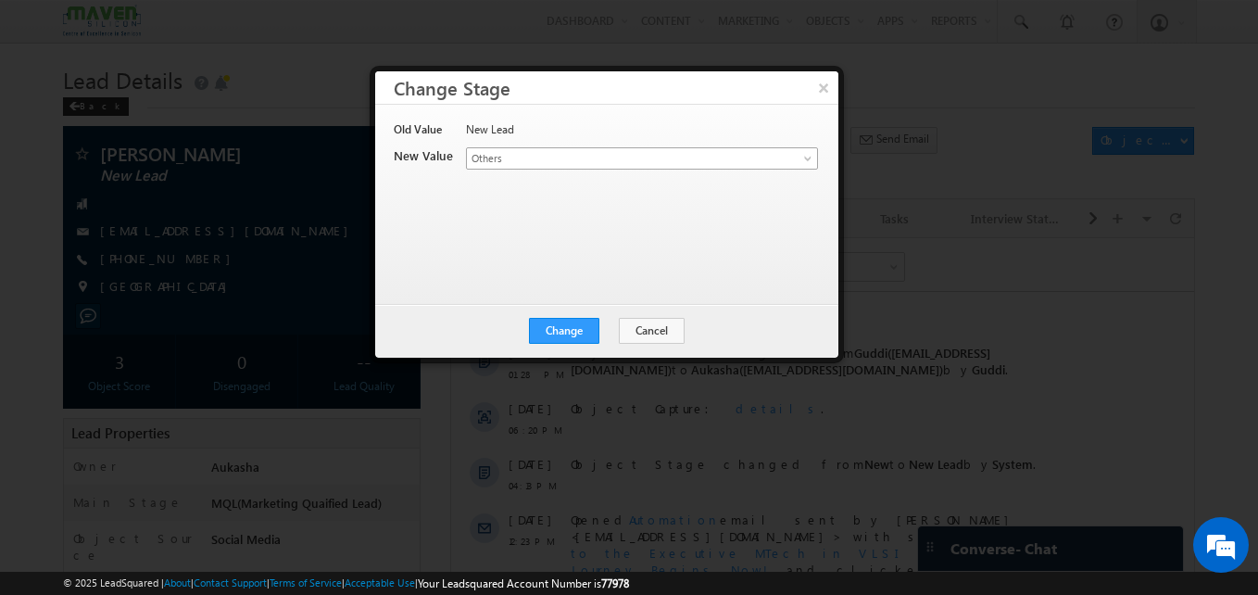
drag, startPoint x: 612, startPoint y: 233, endPoint x: 591, endPoint y: 163, distance: 73.5
click at [591, 163] on span "Others" at bounding box center [611, 158] width 289 height 17
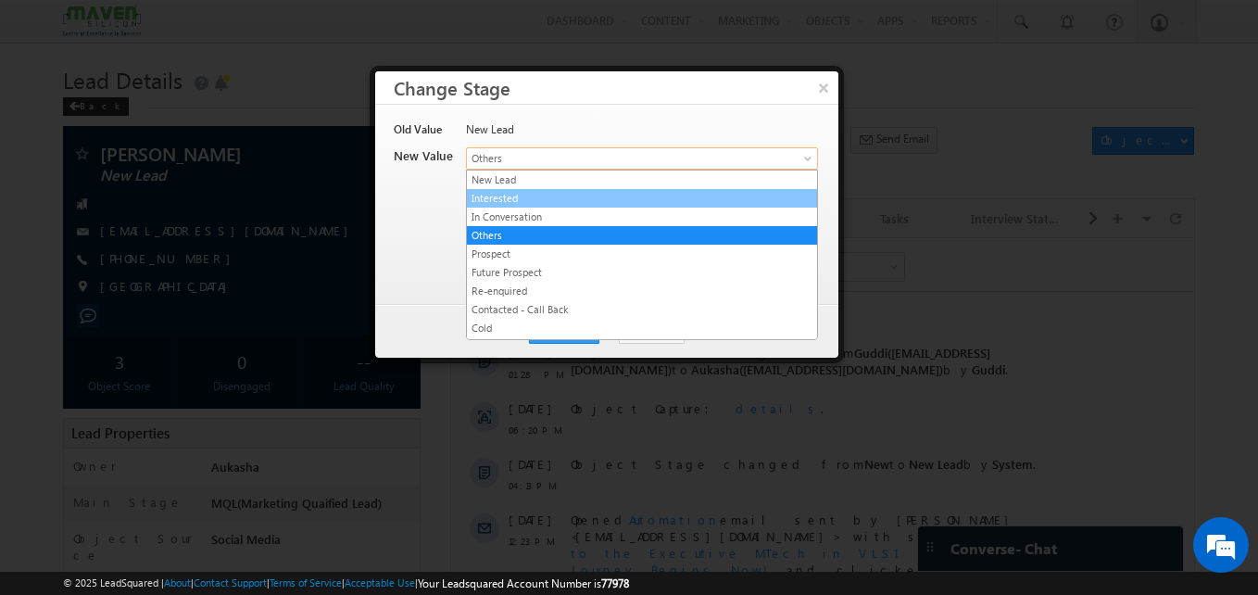
scroll to position [350, 0]
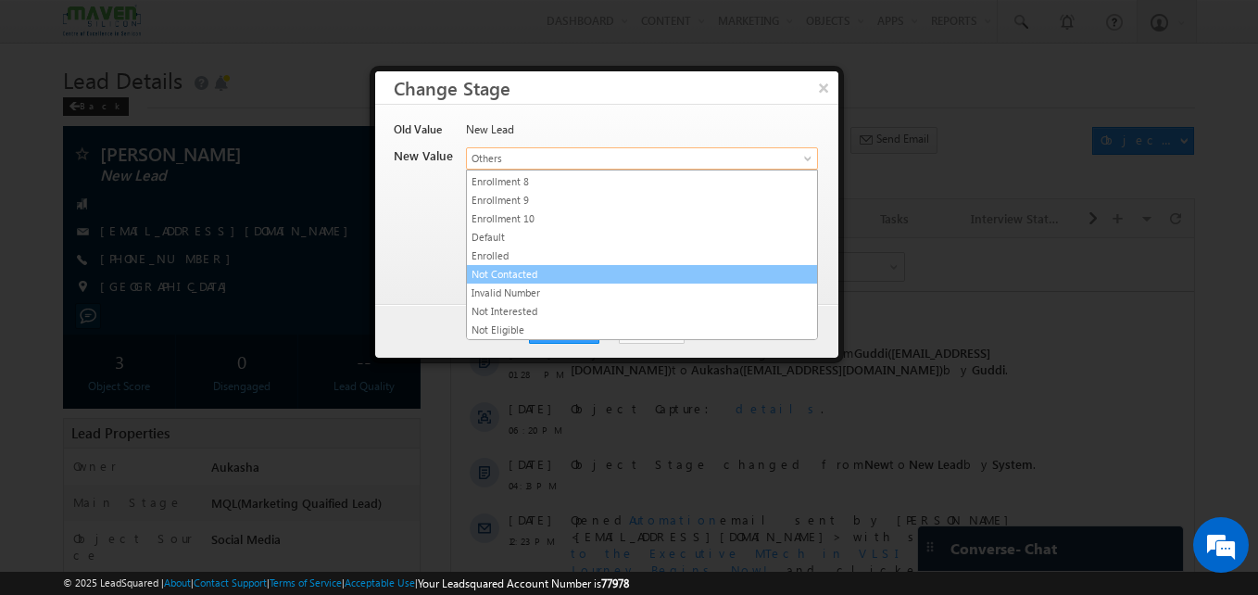
click at [553, 268] on link "Not Contacted" at bounding box center [642, 274] width 350 height 17
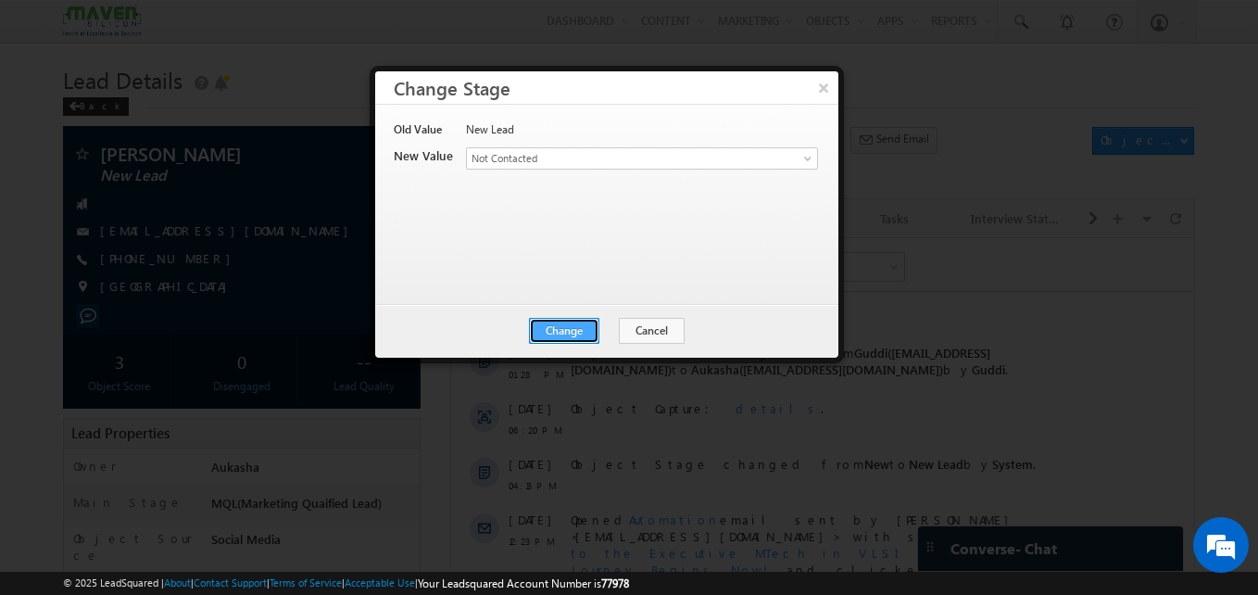
click at [569, 331] on button "Change" at bounding box center [564, 331] width 70 height 26
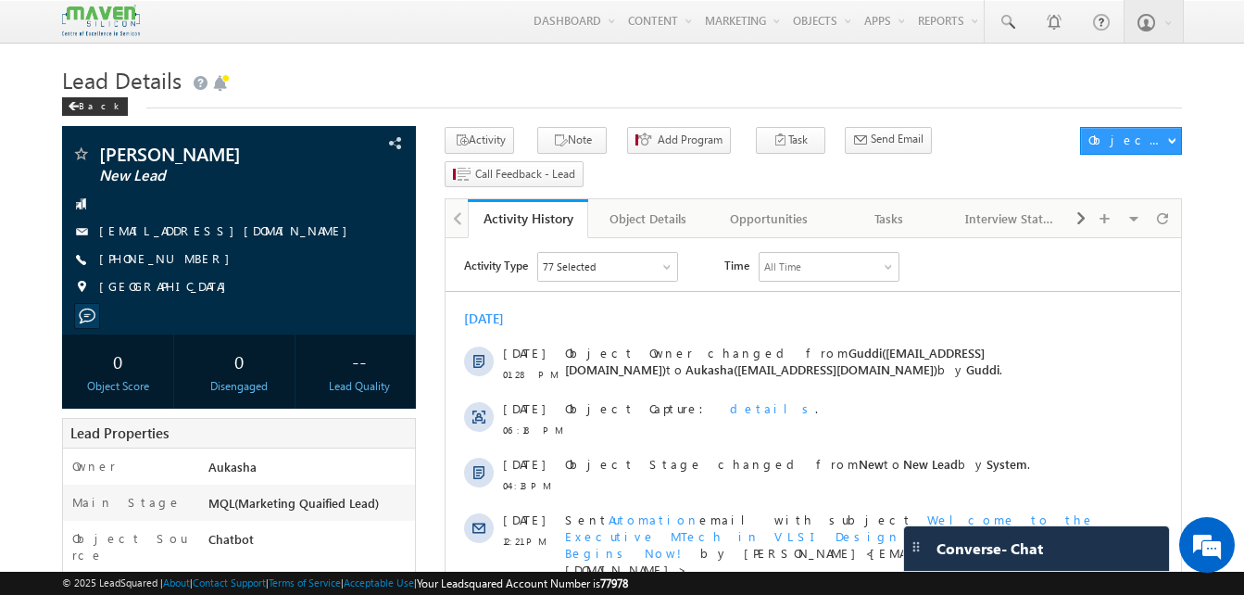
click at [376, 86] on h1 "Lead Details" at bounding box center [622, 78] width 1120 height 36
drag, startPoint x: 201, startPoint y: 258, endPoint x: 187, endPoint y: 261, distance: 14.2
click at [187, 261] on div "[PHONE_NUMBER]" at bounding box center [238, 259] width 335 height 19
copy div "[PHONE_NUMBER]"
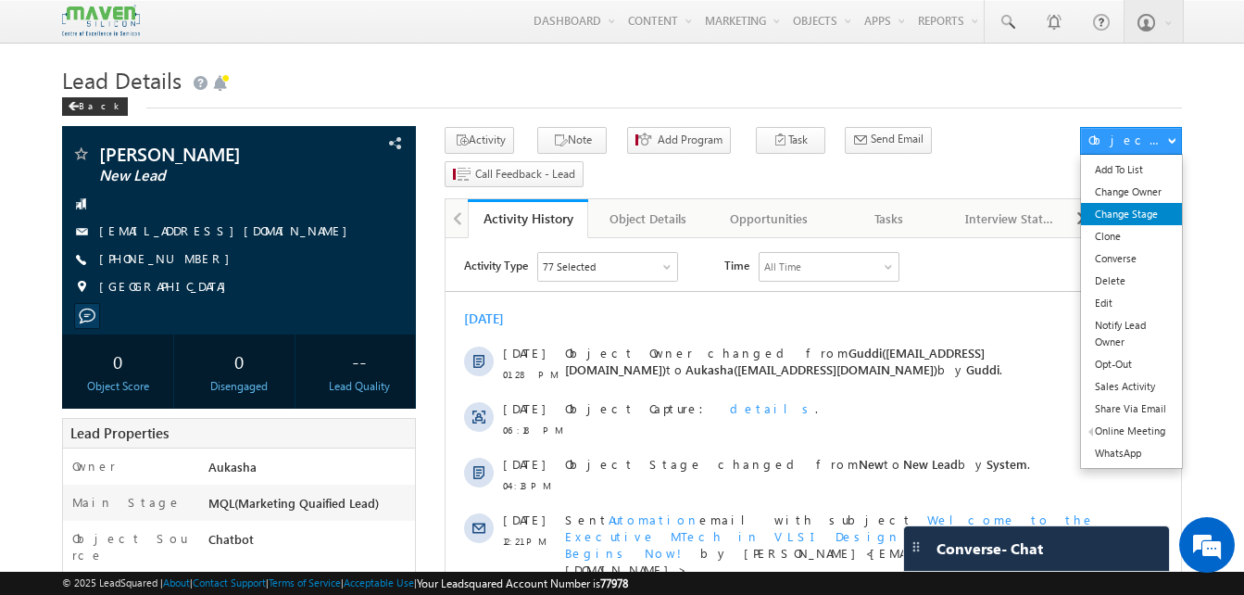
click at [1128, 216] on link "Change Stage" at bounding box center [1131, 214] width 101 height 22
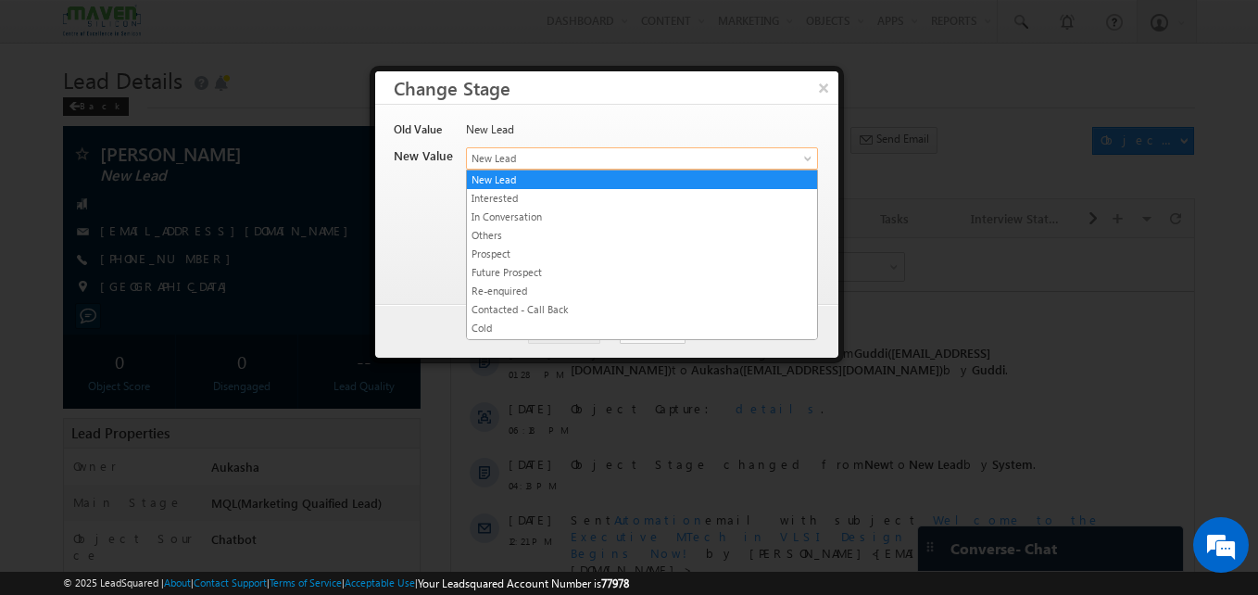
click at [622, 153] on span "New Lead" at bounding box center [611, 158] width 289 height 17
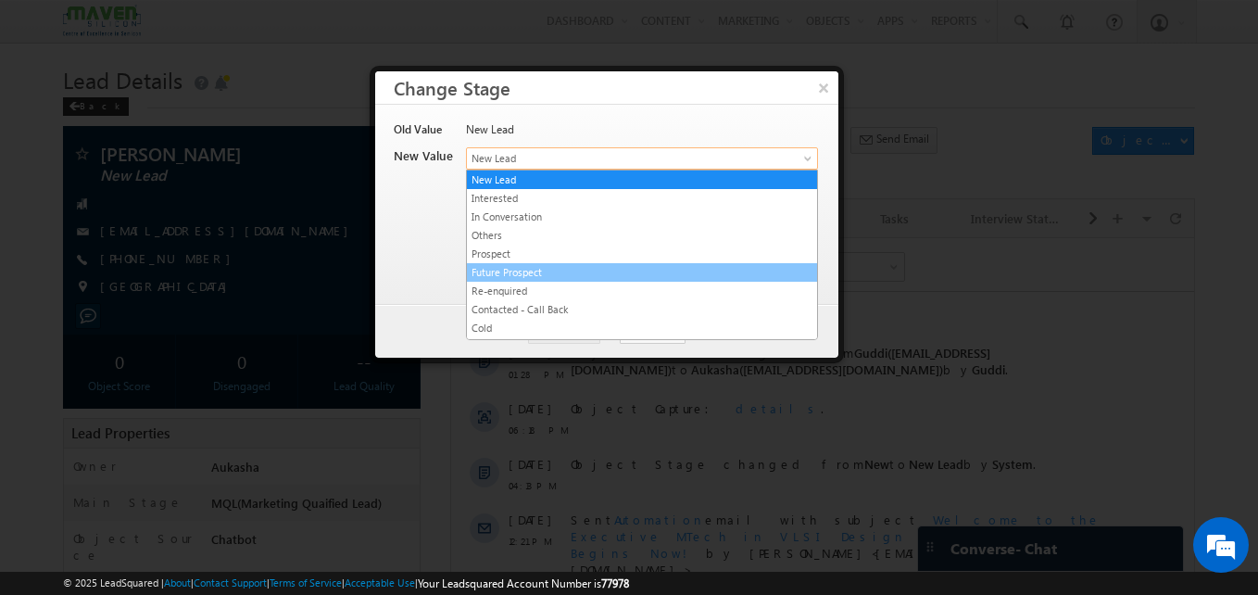
scroll to position [350, 0]
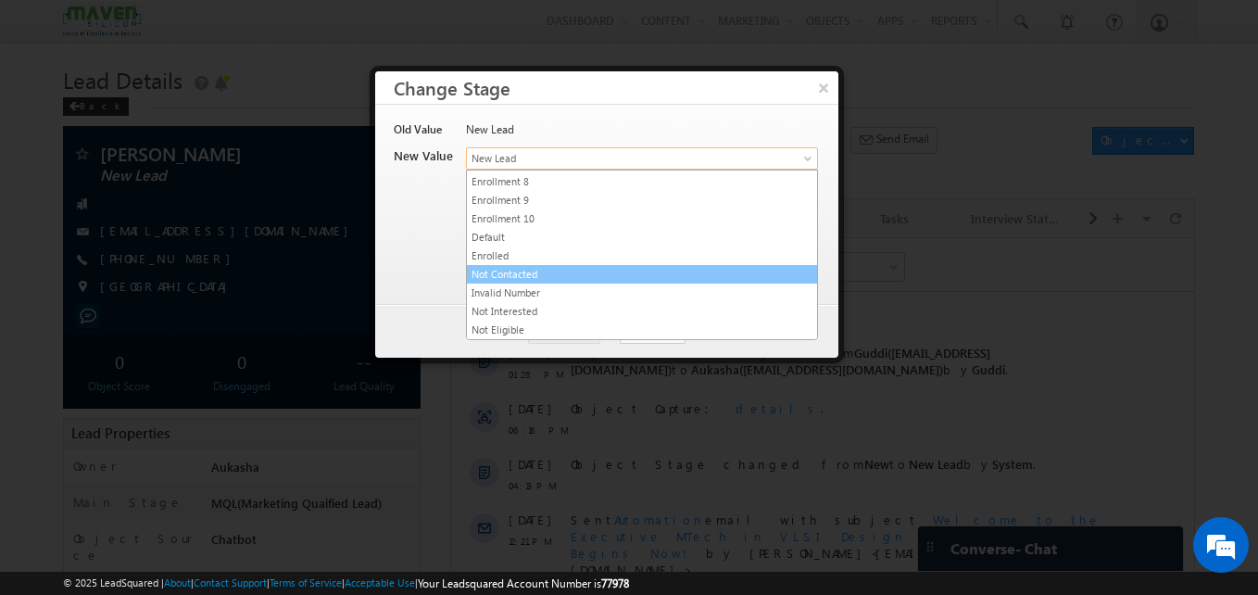
click at [540, 270] on link "Not Contacted" at bounding box center [642, 274] width 350 height 17
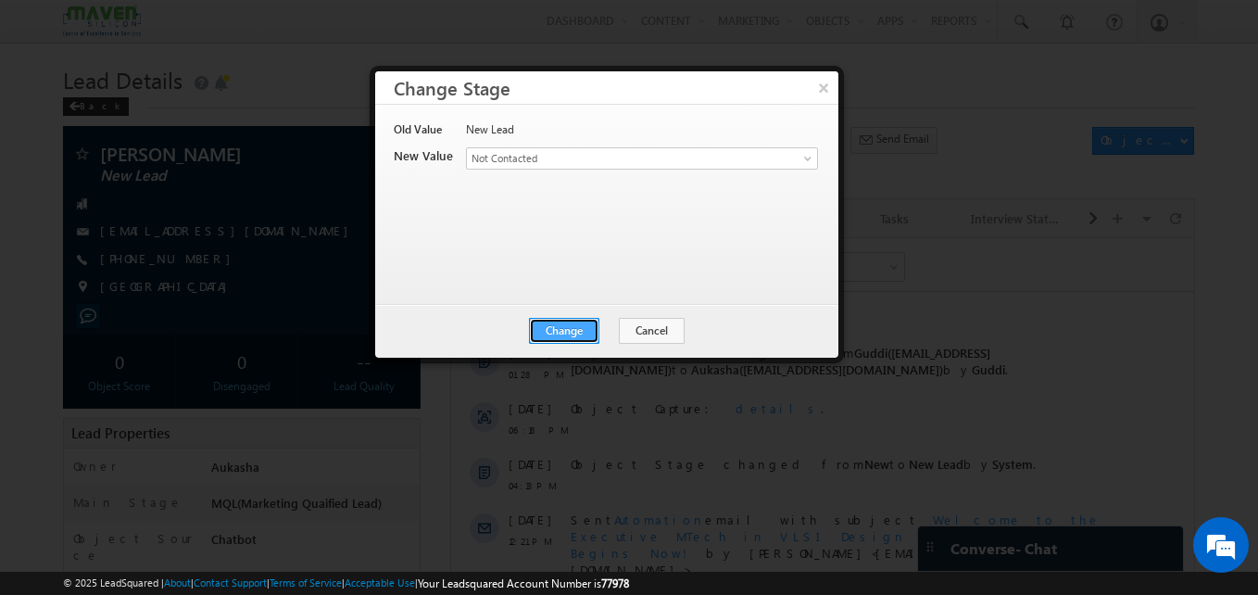
click at [561, 329] on button "Change" at bounding box center [564, 331] width 70 height 26
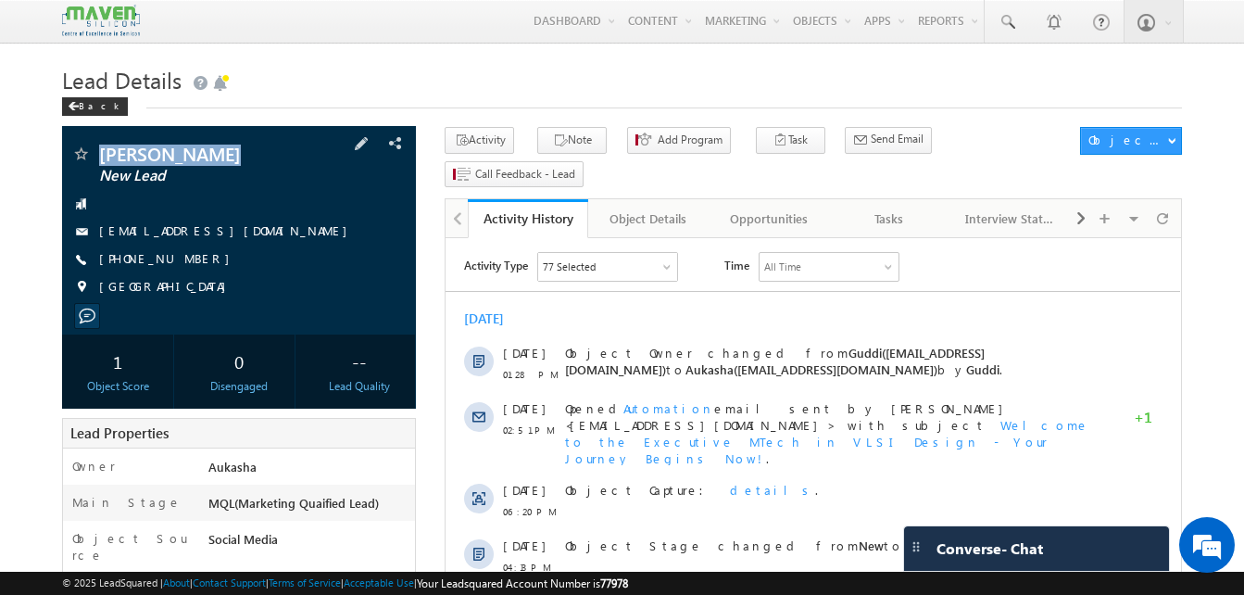
drag, startPoint x: 223, startPoint y: 158, endPoint x: 98, endPoint y: 160, distance: 125.1
click at [98, 160] on div "Nandu Vijayan New Lead" at bounding box center [238, 153] width 335 height 19
copy div "Nandu Vijayan"
click at [189, 259] on div "+91-6238055535" at bounding box center [238, 259] width 335 height 19
copy div "+91-6238055535"
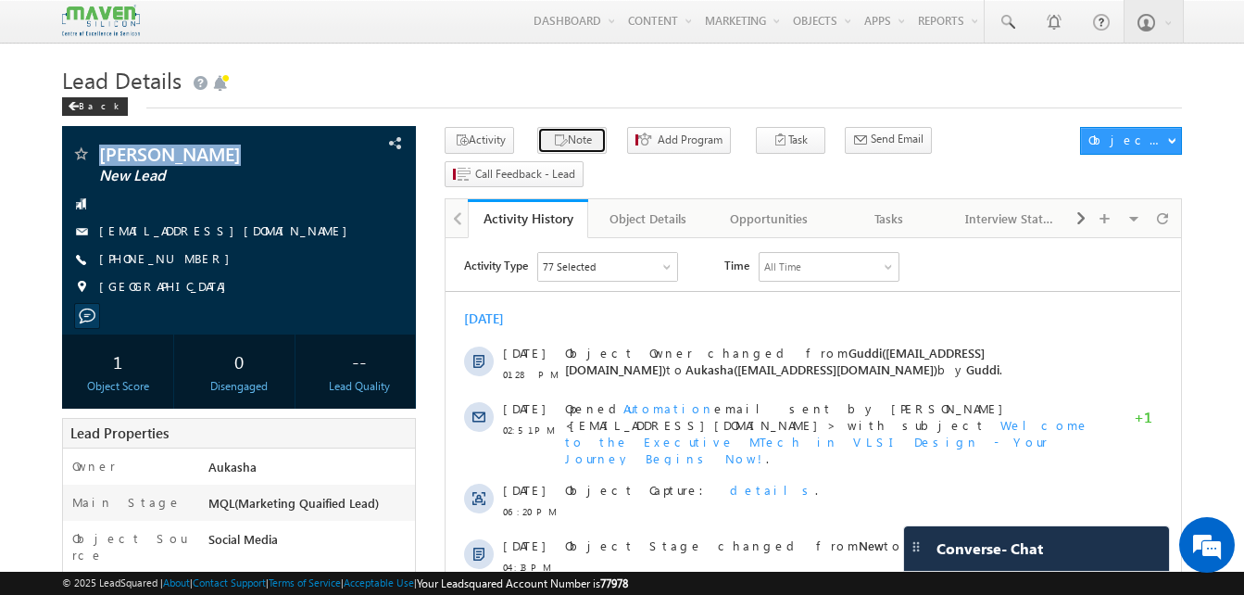
click at [554, 149] on icon "button" at bounding box center [560, 141] width 15 height 18
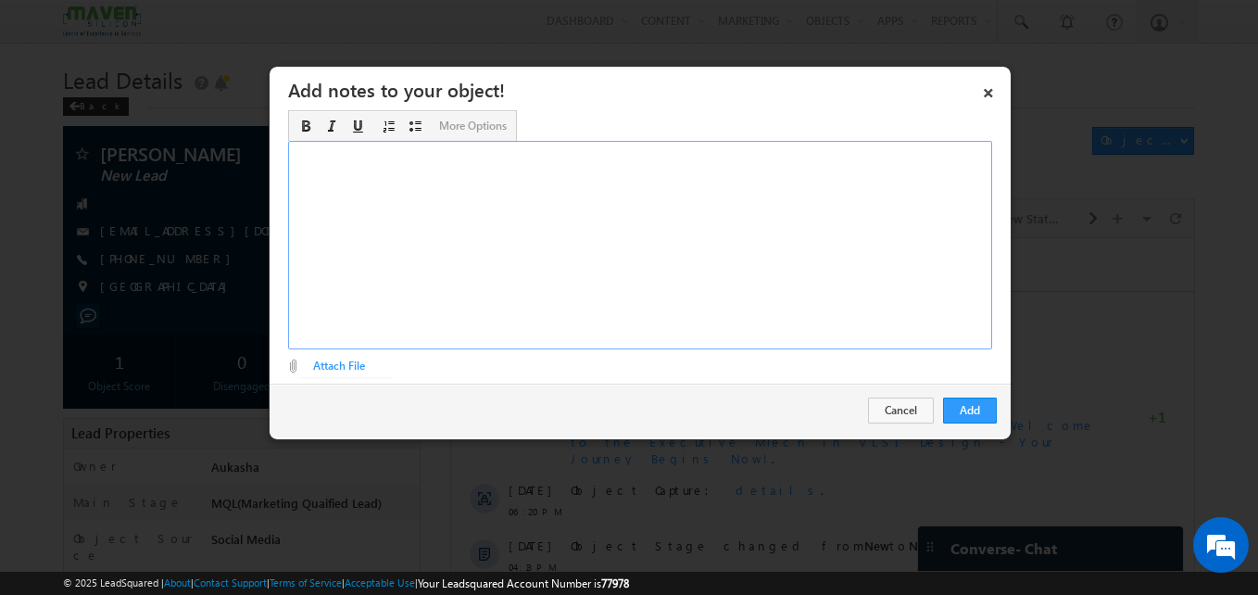
click at [720, 223] on div "Rich Text Editor, Description-inline-editor-div" at bounding box center [640, 245] width 704 height 208
paste div "Rich Text Editor, Description-inline-editor-div"
click at [990, 405] on button "Add" at bounding box center [970, 410] width 54 height 26
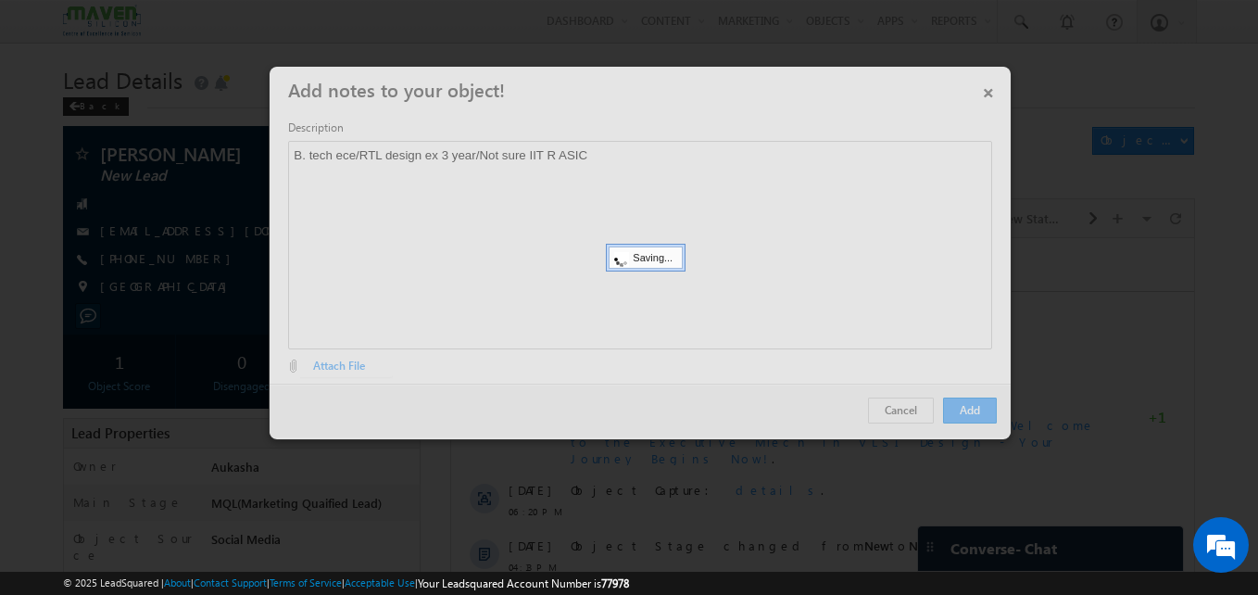
click at [132, 210] on div at bounding box center [629, 297] width 1258 height 595
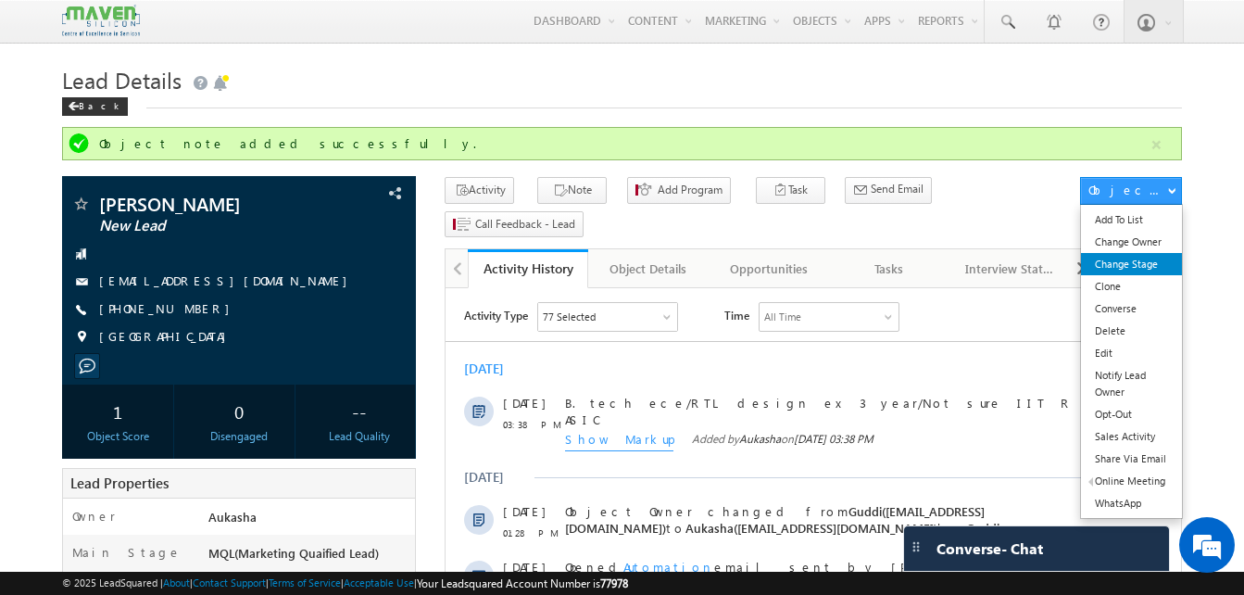
click at [1153, 265] on link "Change Stage" at bounding box center [1131, 264] width 101 height 22
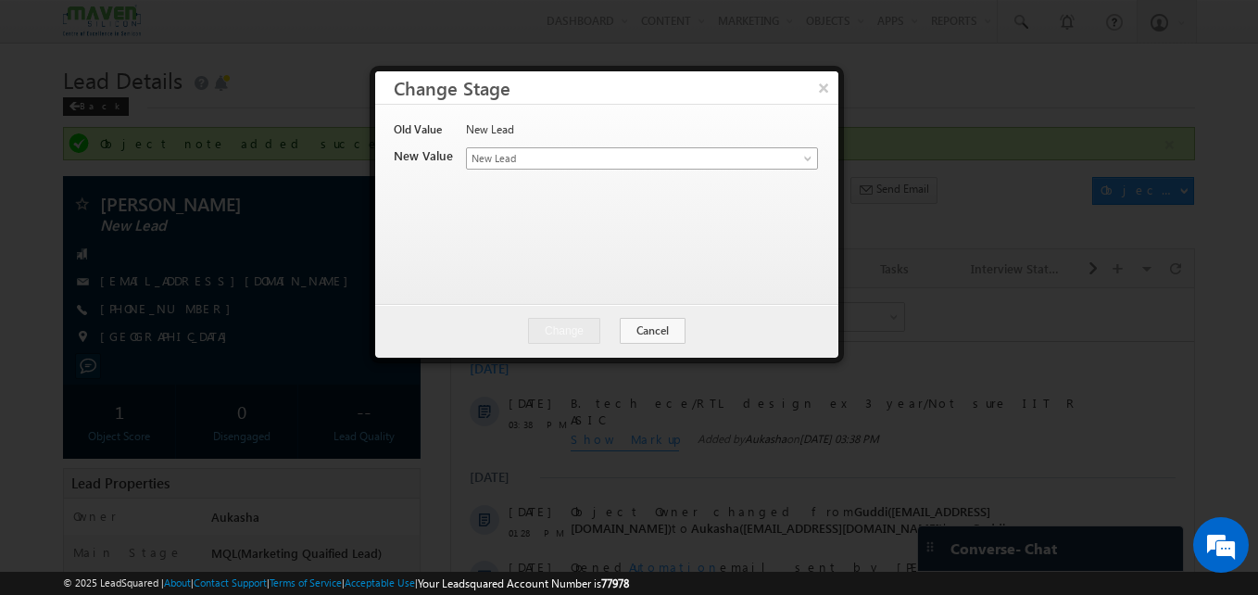
click at [671, 162] on span "New Lead" at bounding box center [611, 158] width 289 height 17
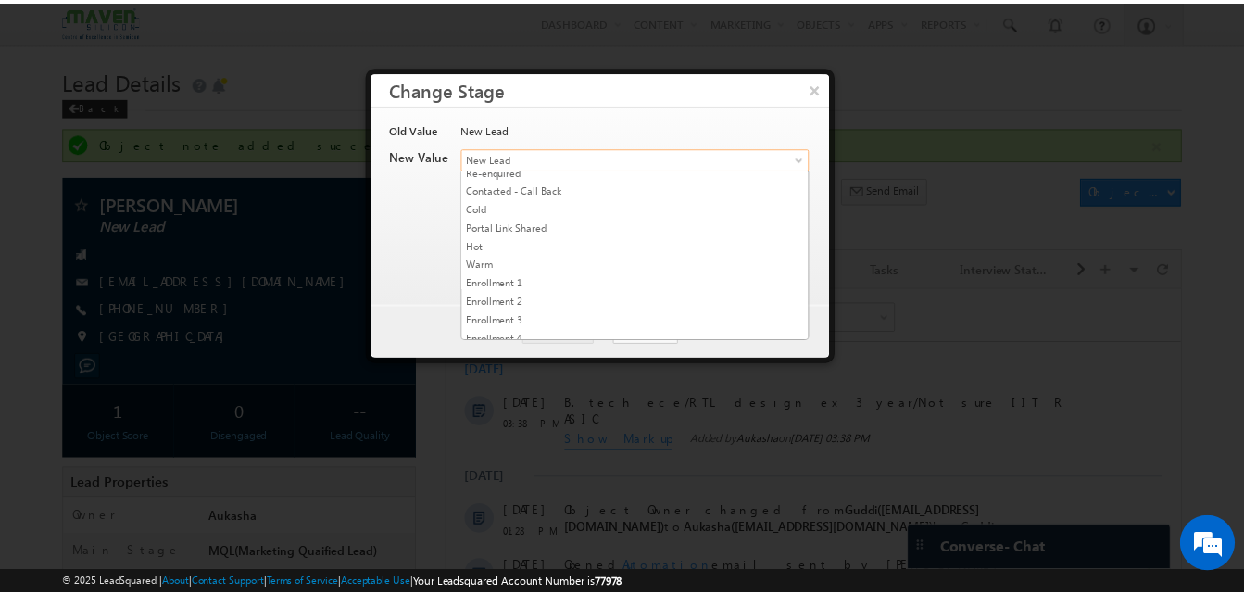
scroll to position [129, 0]
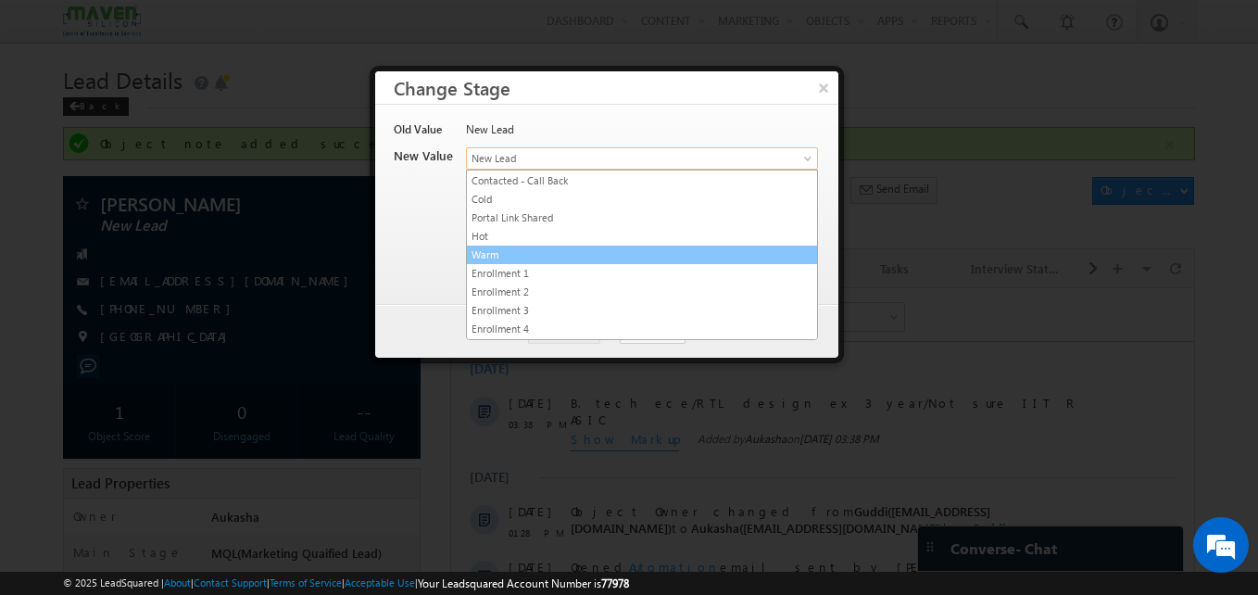
click at [602, 251] on link "Warm" at bounding box center [642, 254] width 350 height 17
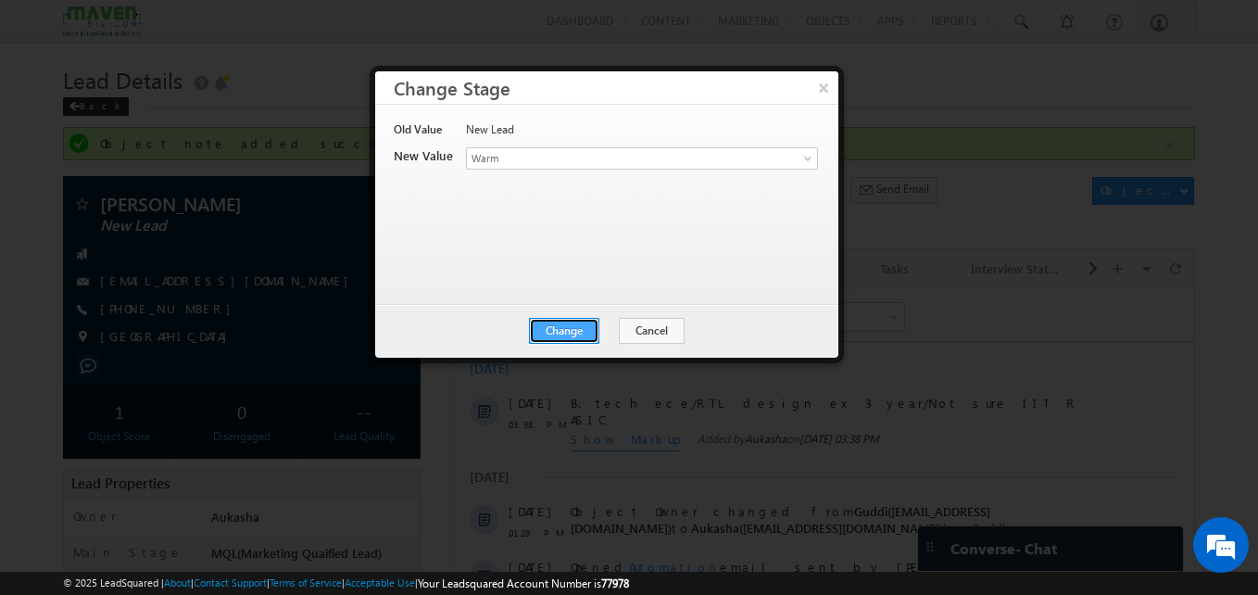
click at [583, 338] on button "Change" at bounding box center [564, 331] width 70 height 26
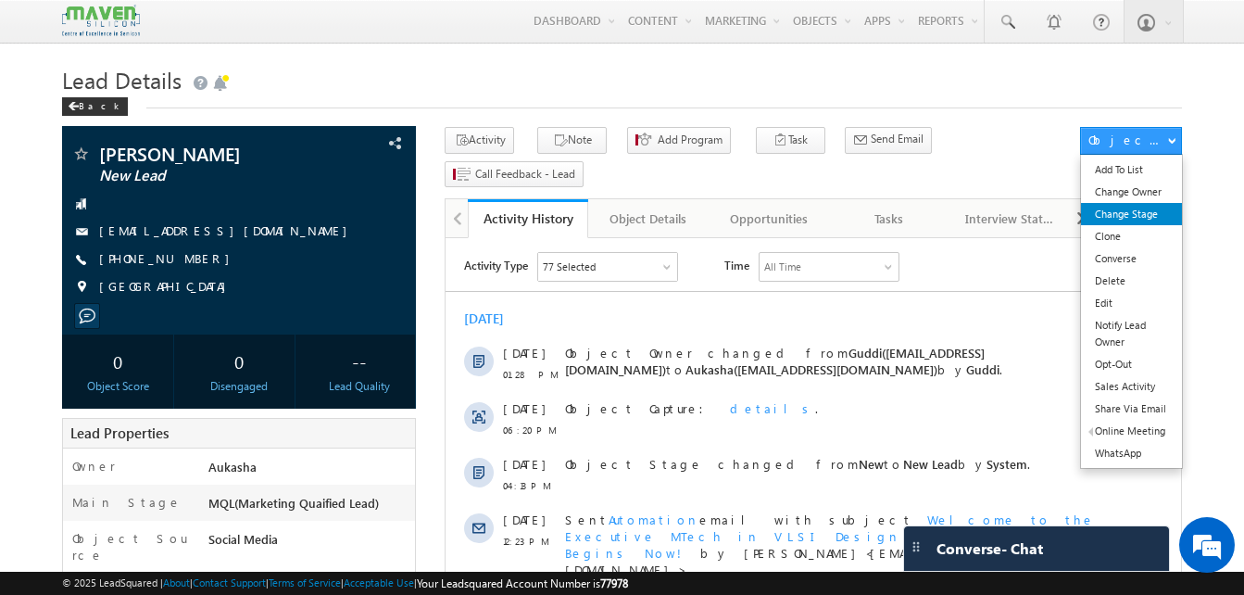
click at [1159, 225] on link "Change Stage" at bounding box center [1131, 214] width 101 height 22
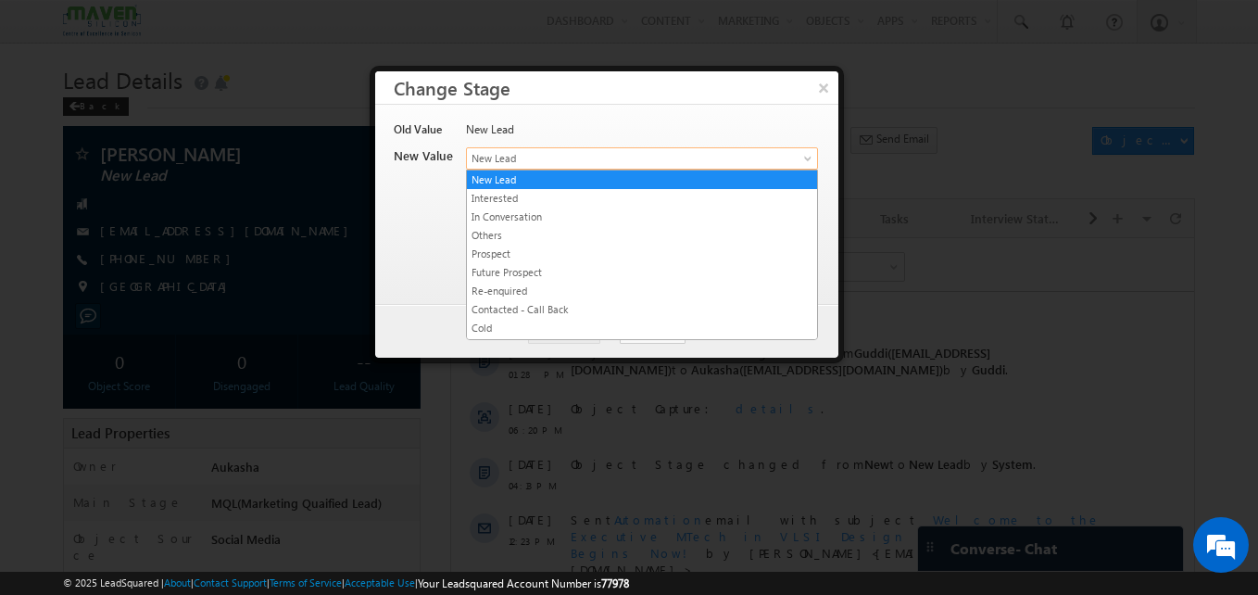
click at [610, 157] on span "New Lead" at bounding box center [611, 158] width 289 height 17
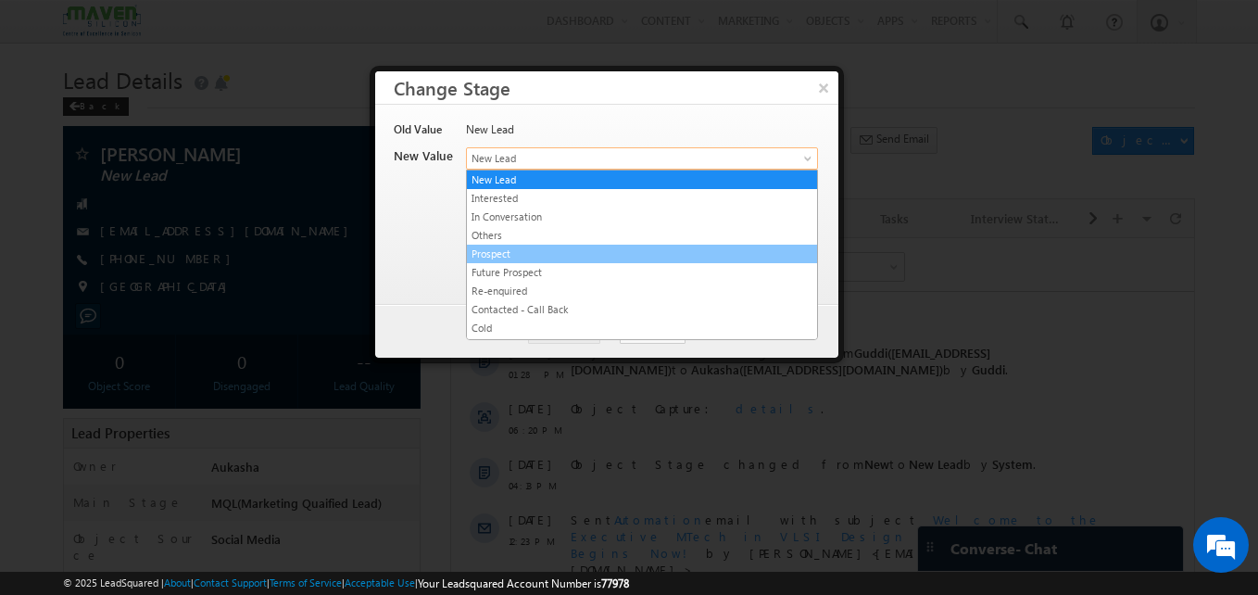
scroll to position [350, 0]
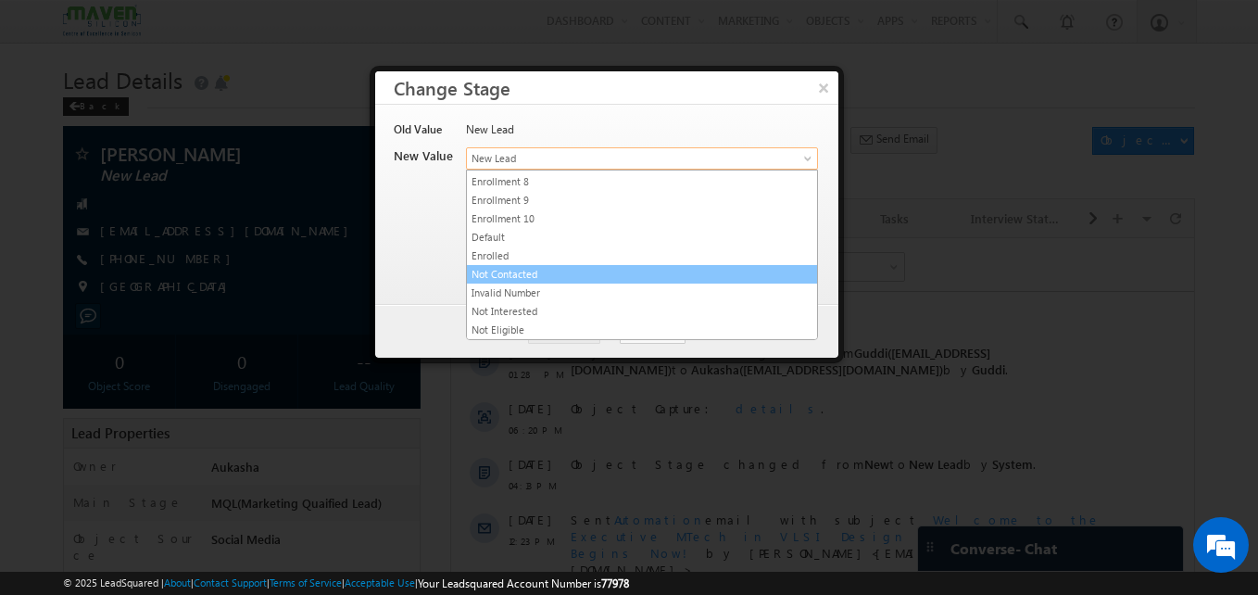
click at [542, 274] on link "Not Contacted" at bounding box center [642, 274] width 350 height 17
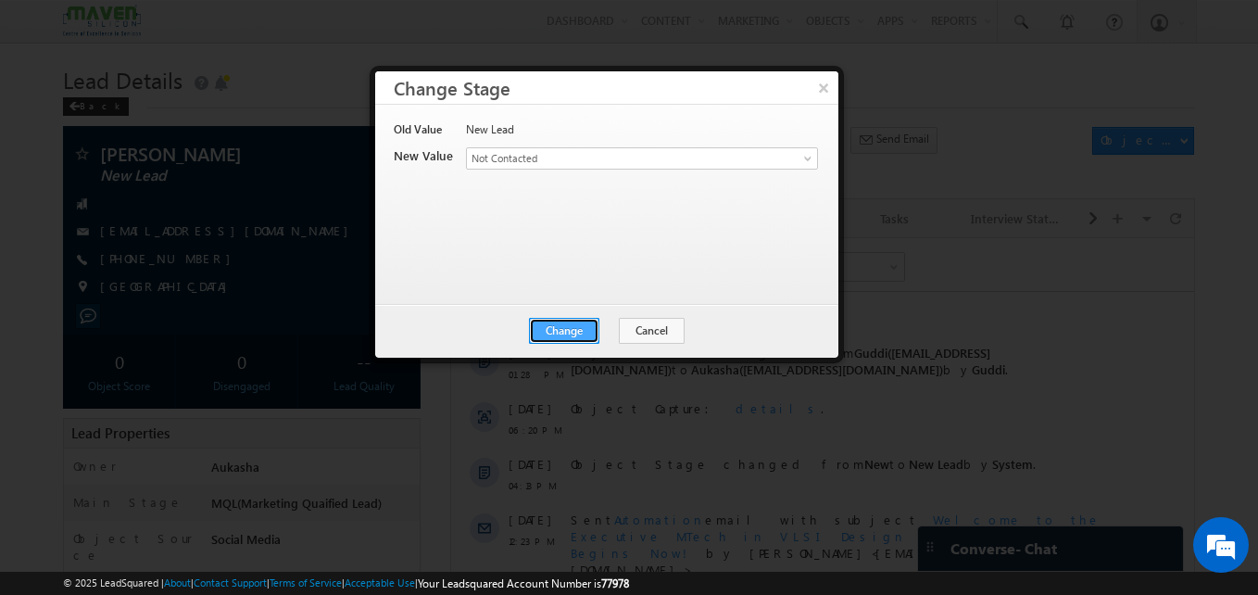
click at [559, 329] on button "Change" at bounding box center [564, 331] width 70 height 26
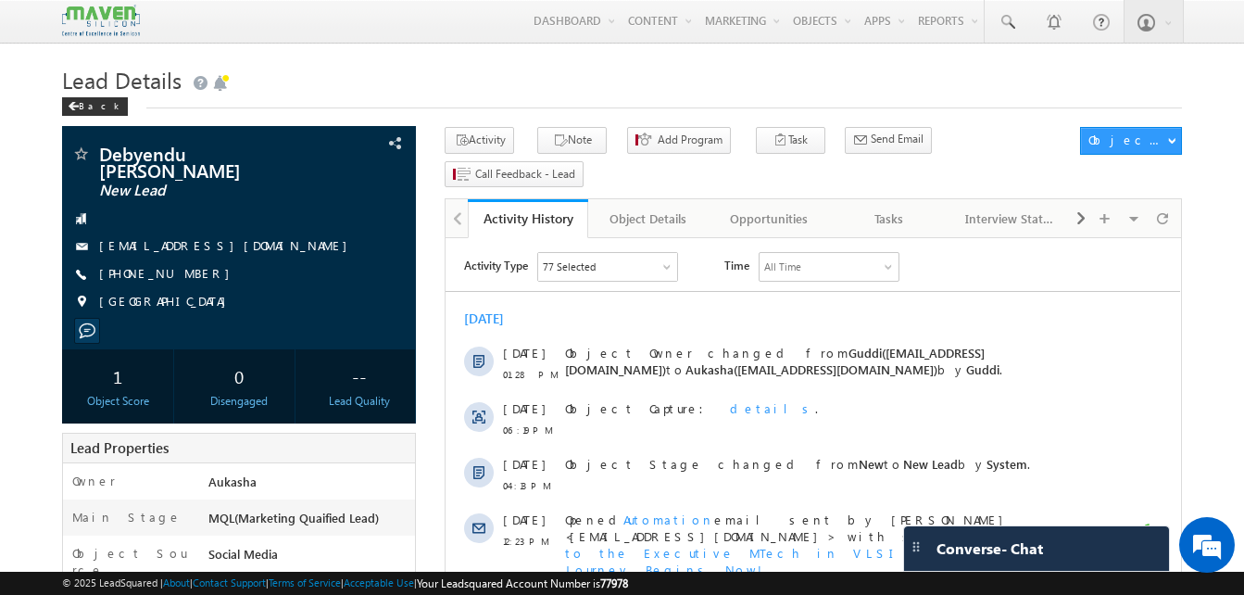
click at [402, 65] on h1 "Lead Details" at bounding box center [622, 78] width 1120 height 36
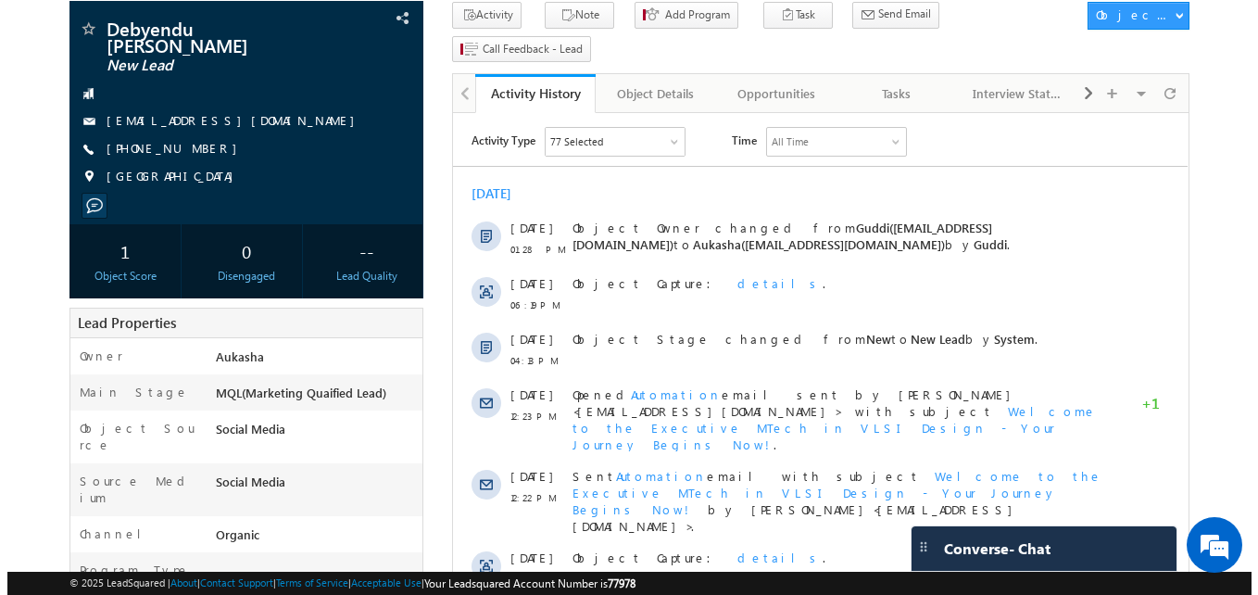
scroll to position [126, 0]
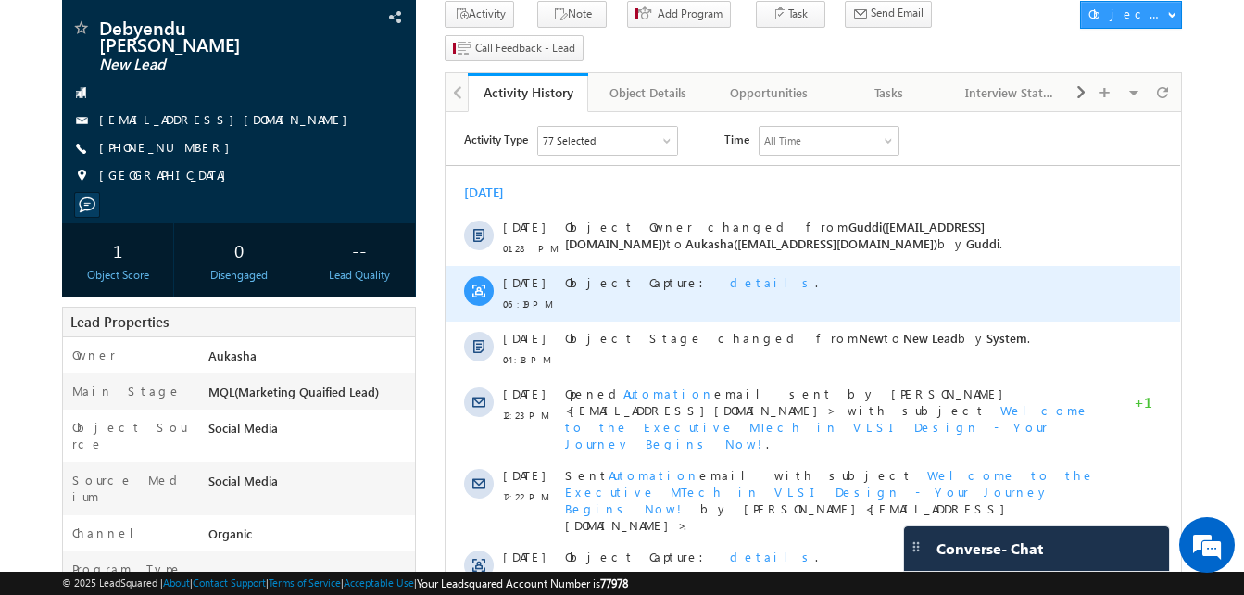
click at [730, 278] on span "details" at bounding box center [772, 282] width 85 height 16
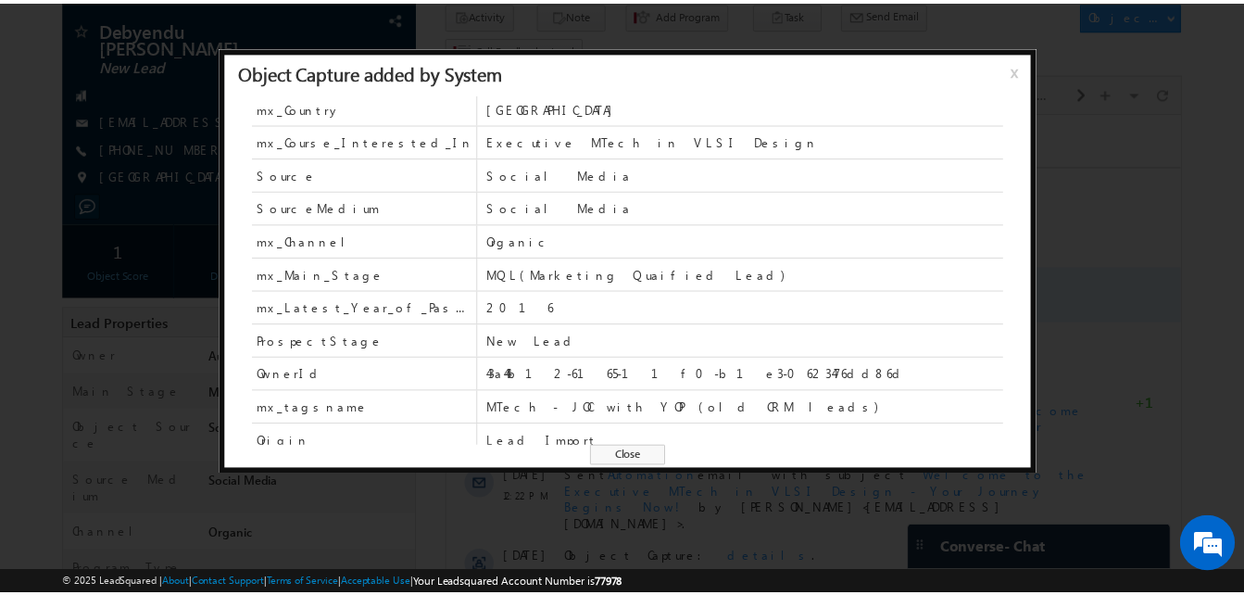
scroll to position [102, 0]
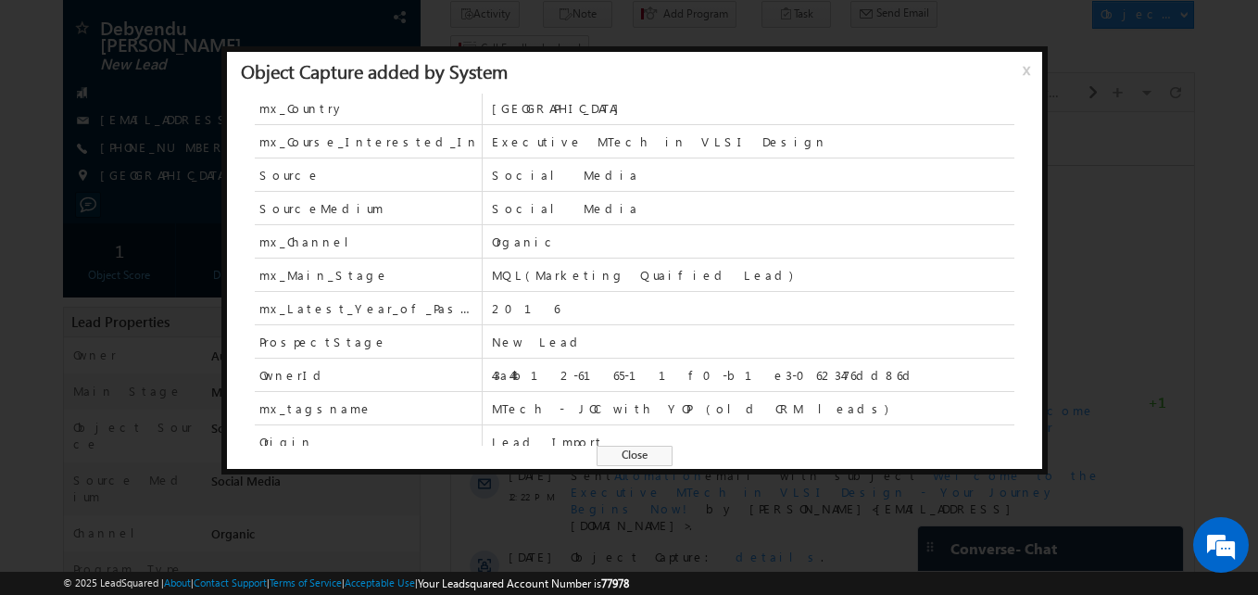
click at [667, 448] on span "Close" at bounding box center [634, 456] width 76 height 20
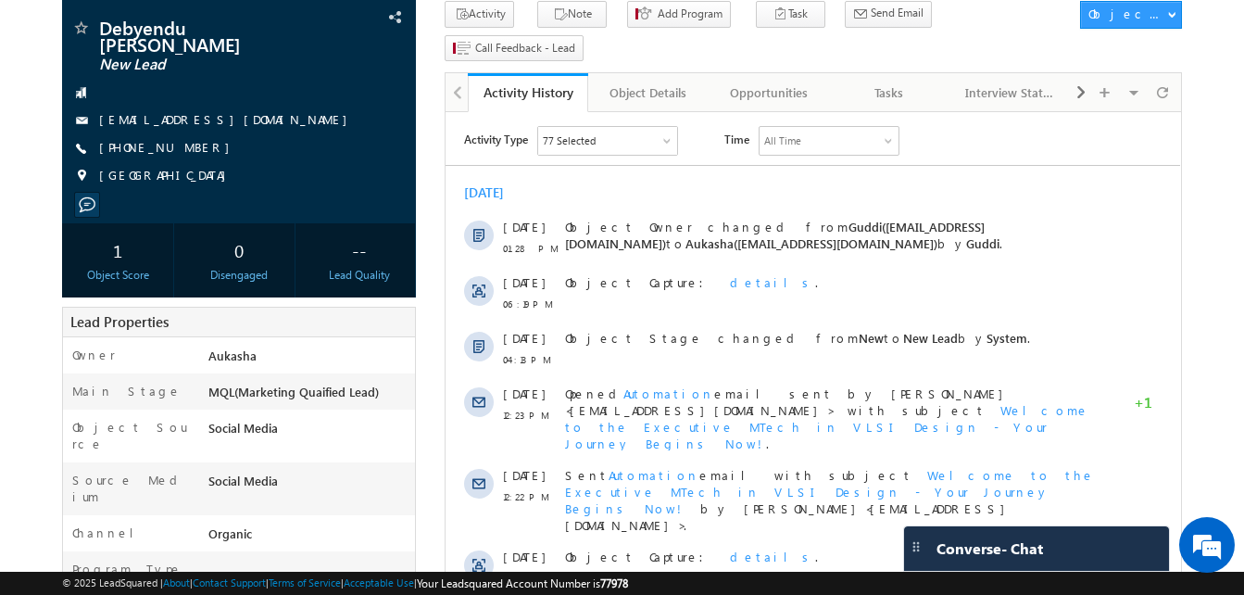
click at [600, 193] on div "[DATE]" at bounding box center [813, 192] width 734 height 17
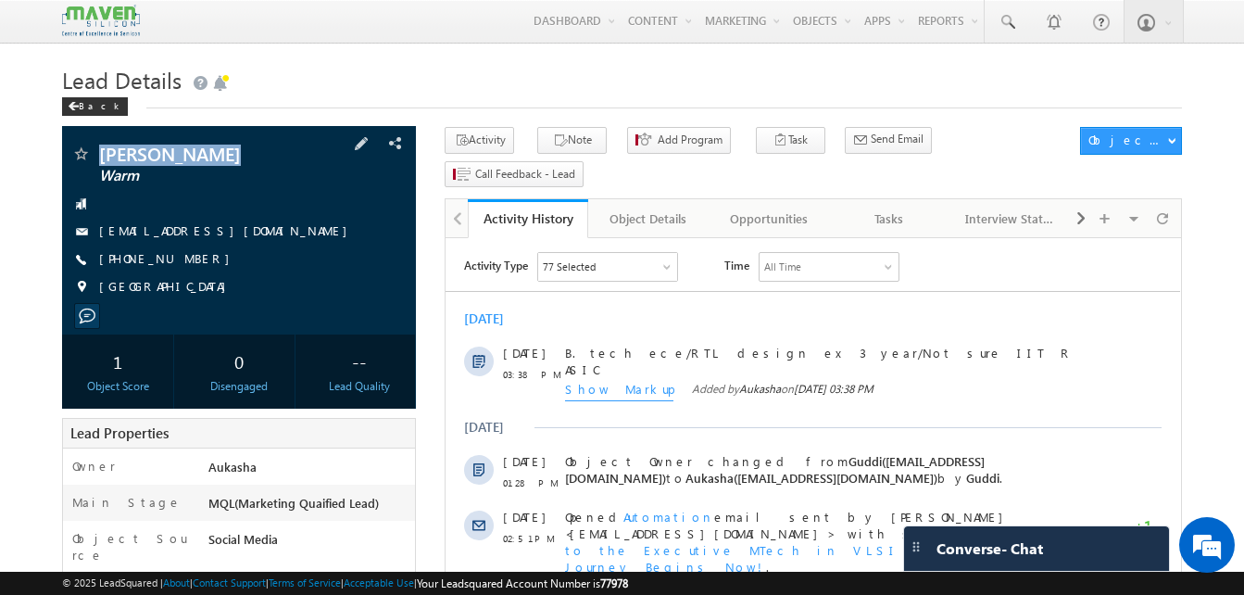
drag, startPoint x: 233, startPoint y: 153, endPoint x: 101, endPoint y: 149, distance: 132.5
click at [101, 149] on span "[PERSON_NAME]" at bounding box center [208, 153] width 218 height 19
copy span "[PERSON_NAME]"
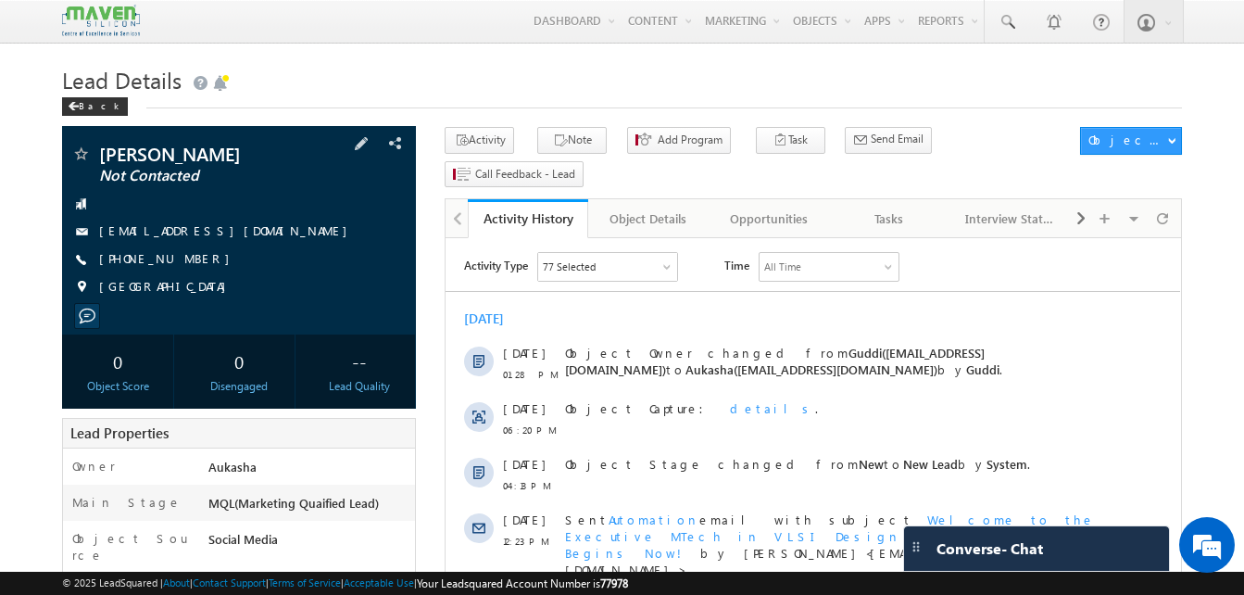
click at [189, 269] on div "[PHONE_NUMBER]" at bounding box center [238, 259] width 335 height 19
copy div "[PHONE_NUMBER]"
drag, startPoint x: 217, startPoint y: 169, endPoint x: 94, endPoint y: 150, distance: 123.8
click at [94, 150] on div "[PERSON_NAME] Not Contacted" at bounding box center [238, 153] width 335 height 19
copy div "[PERSON_NAME]"
